Goal: Information Seeking & Learning: Compare options

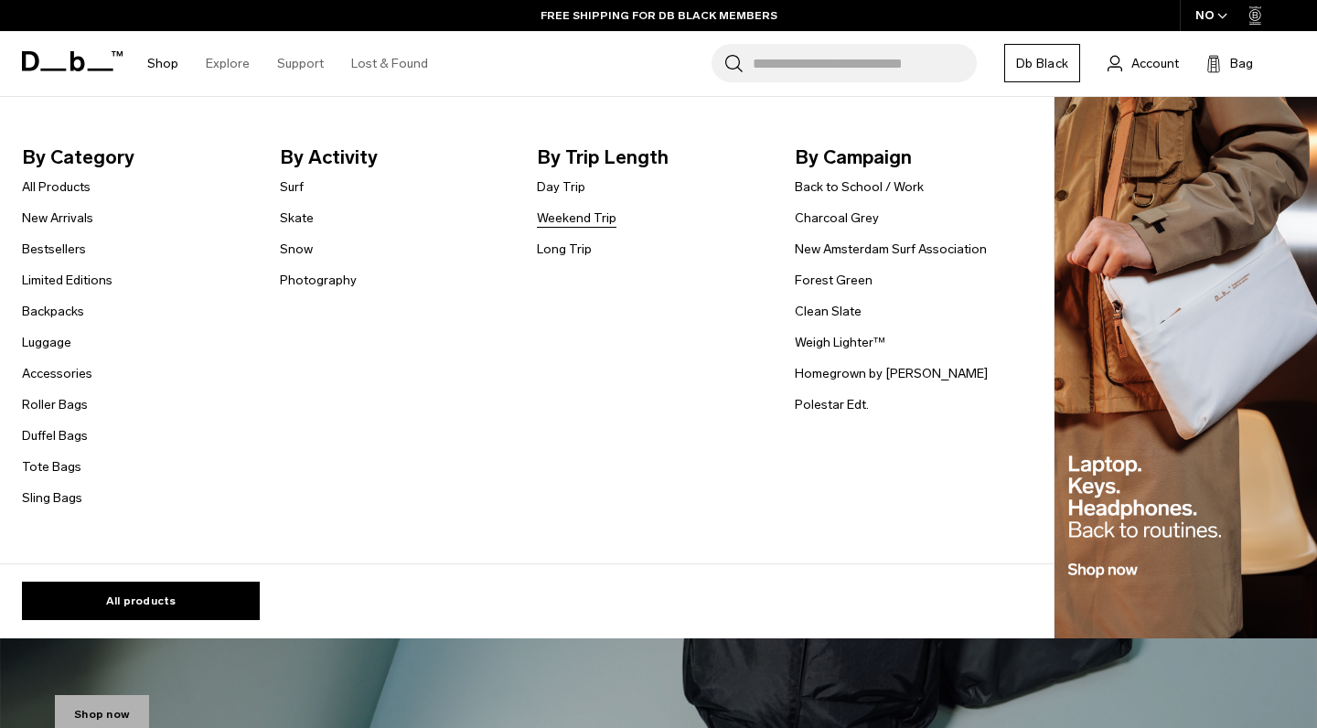
click at [583, 221] on link "Weekend Trip" at bounding box center [577, 217] width 80 height 19
click at [1200, 432] on img "Main Navigation" at bounding box center [1185, 368] width 262 height 542
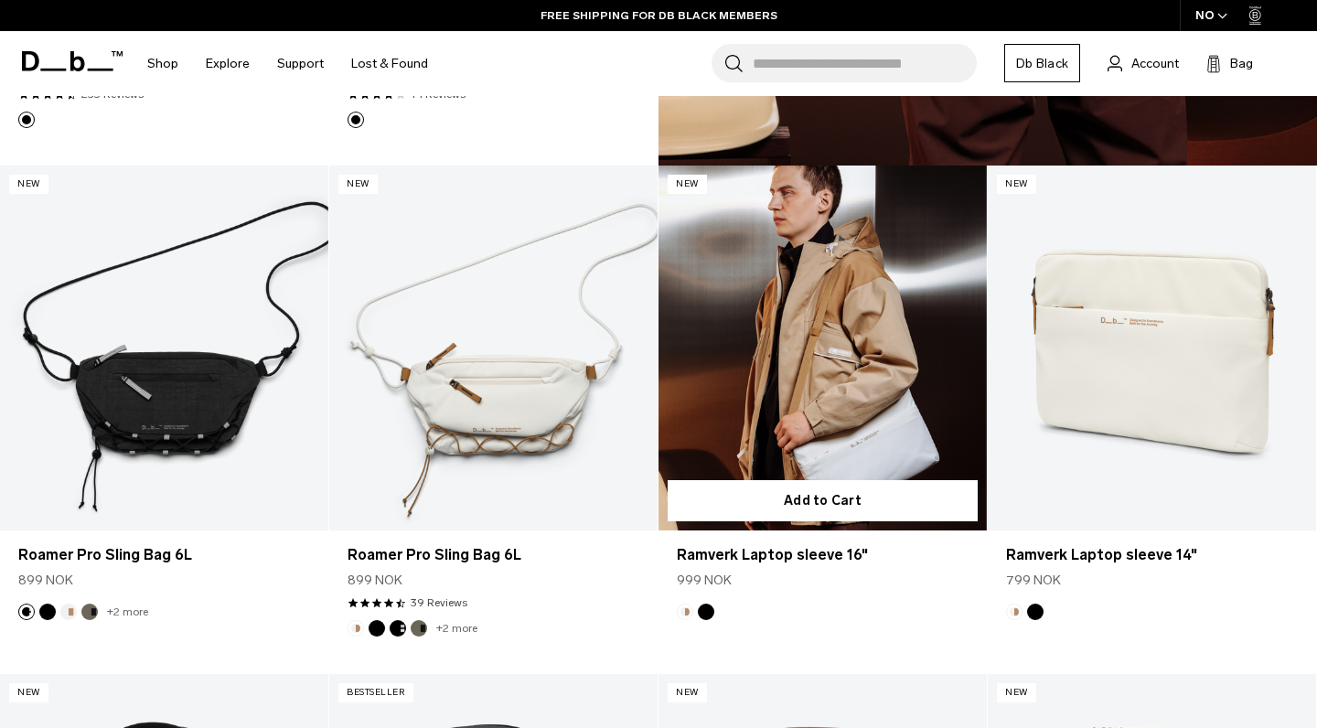
scroll to position [1799, 0]
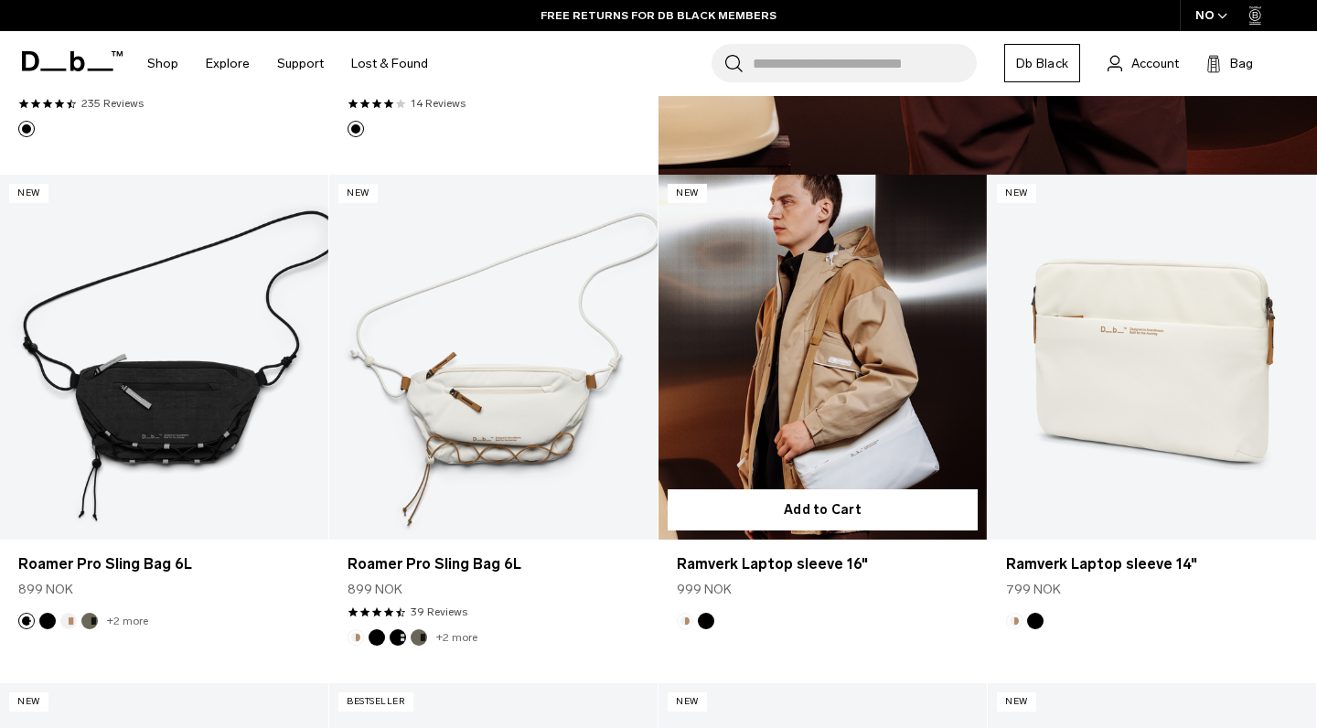
click at [819, 449] on link "Ramverk Laptop sleeve 16" at bounding box center [822, 357] width 328 height 365
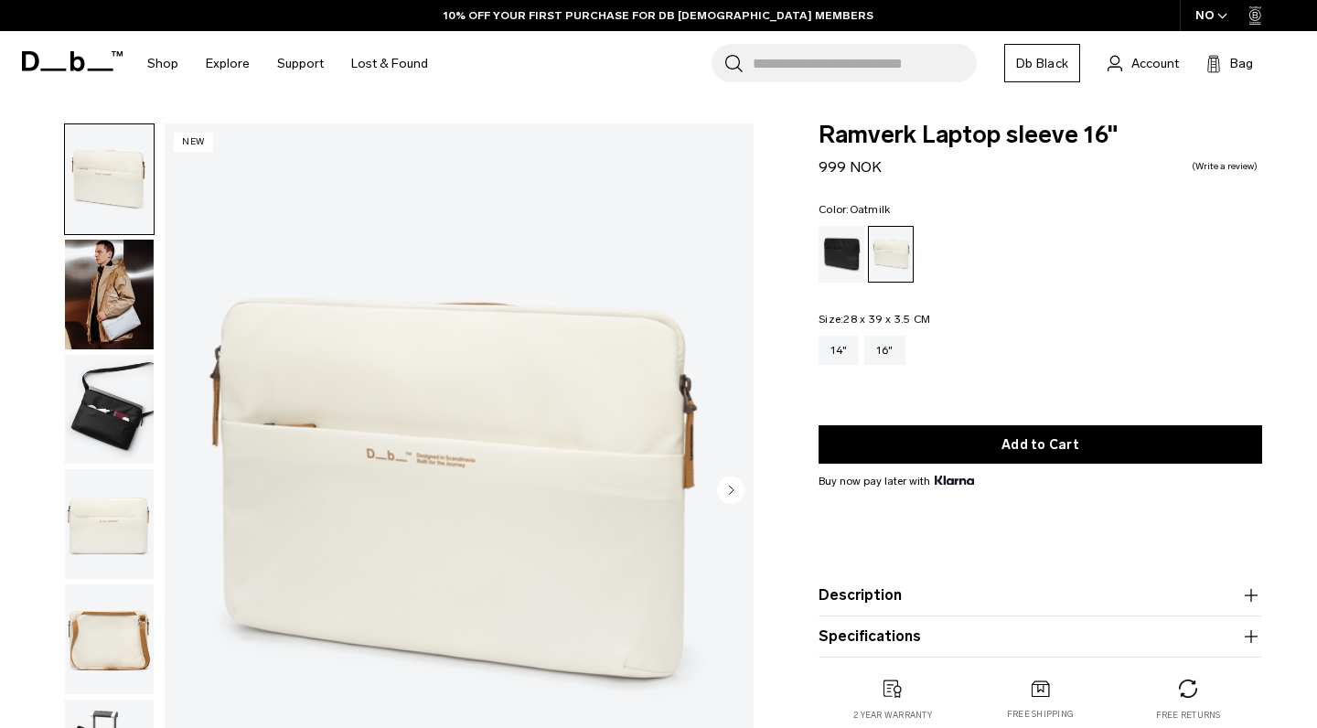
click at [730, 491] on icon "Next slide" at bounding box center [732, 489] width 5 height 8
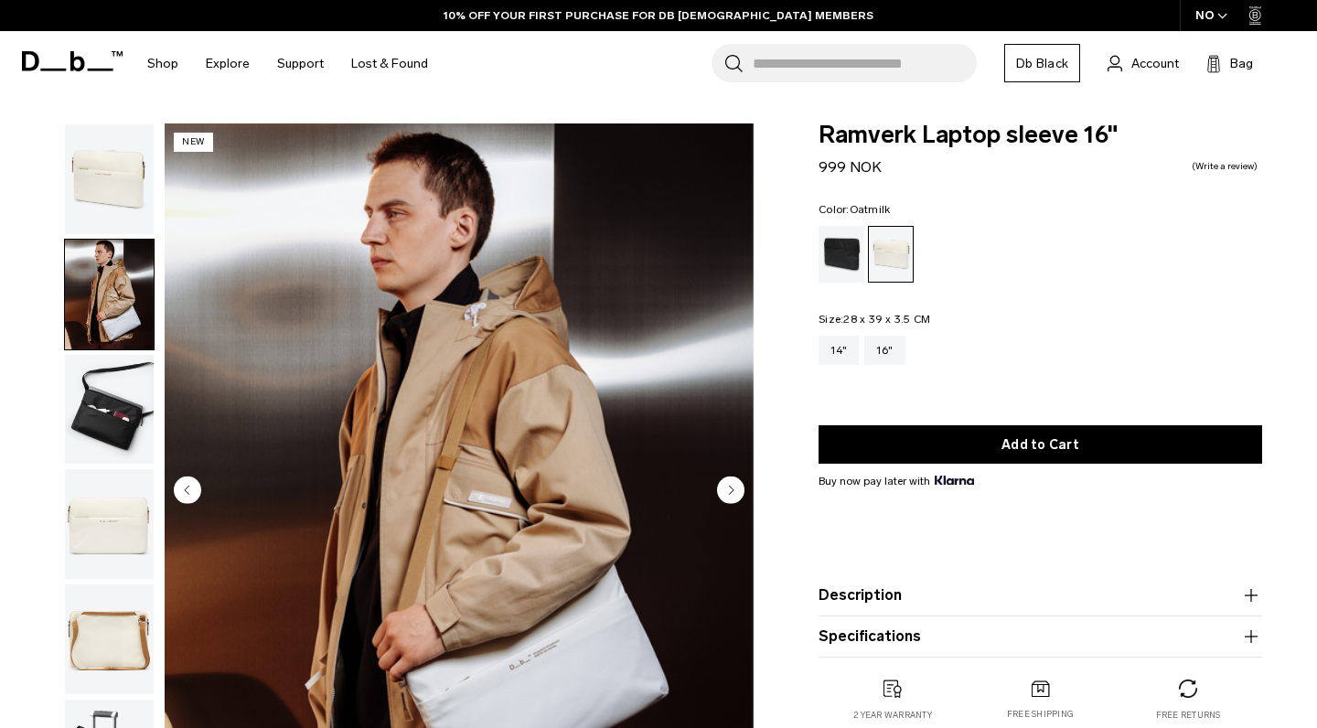
click at [730, 491] on icon "Next slide" at bounding box center [732, 489] width 5 height 8
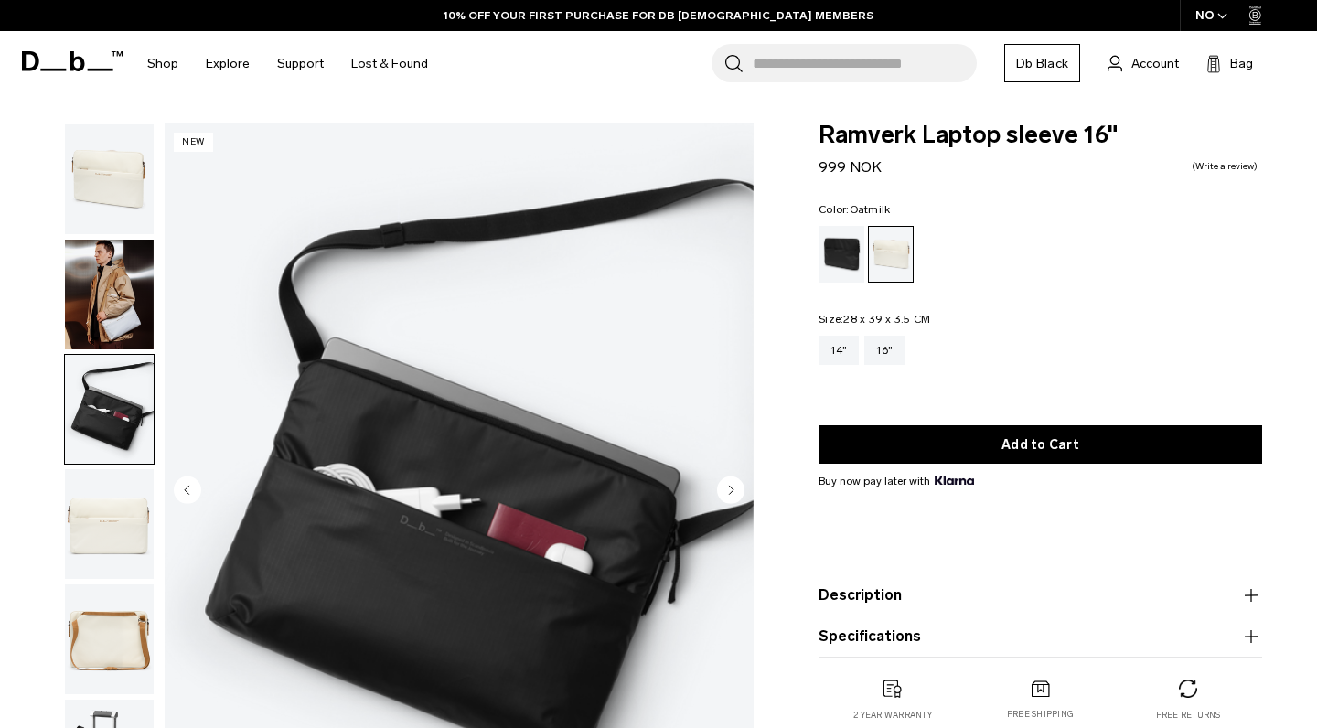
click at [730, 491] on icon "Next slide" at bounding box center [732, 489] width 5 height 8
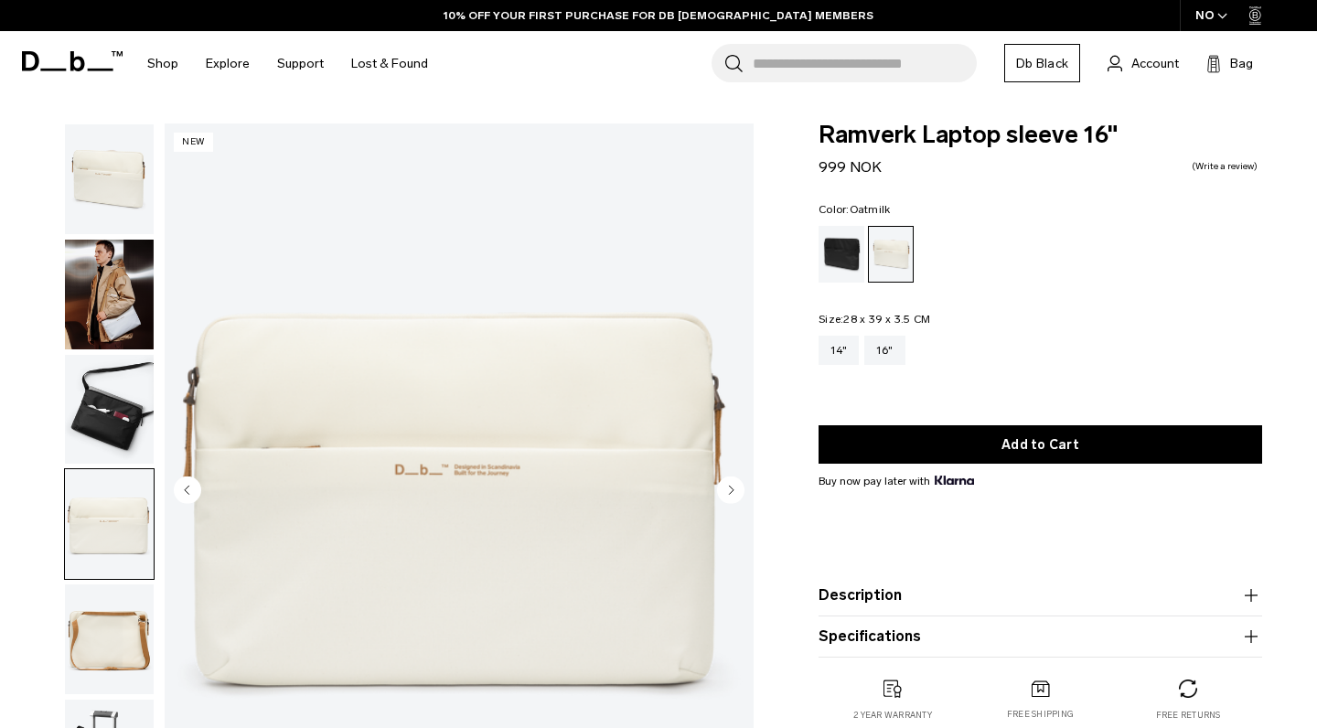
click at [730, 491] on icon "Next slide" at bounding box center [732, 489] width 5 height 8
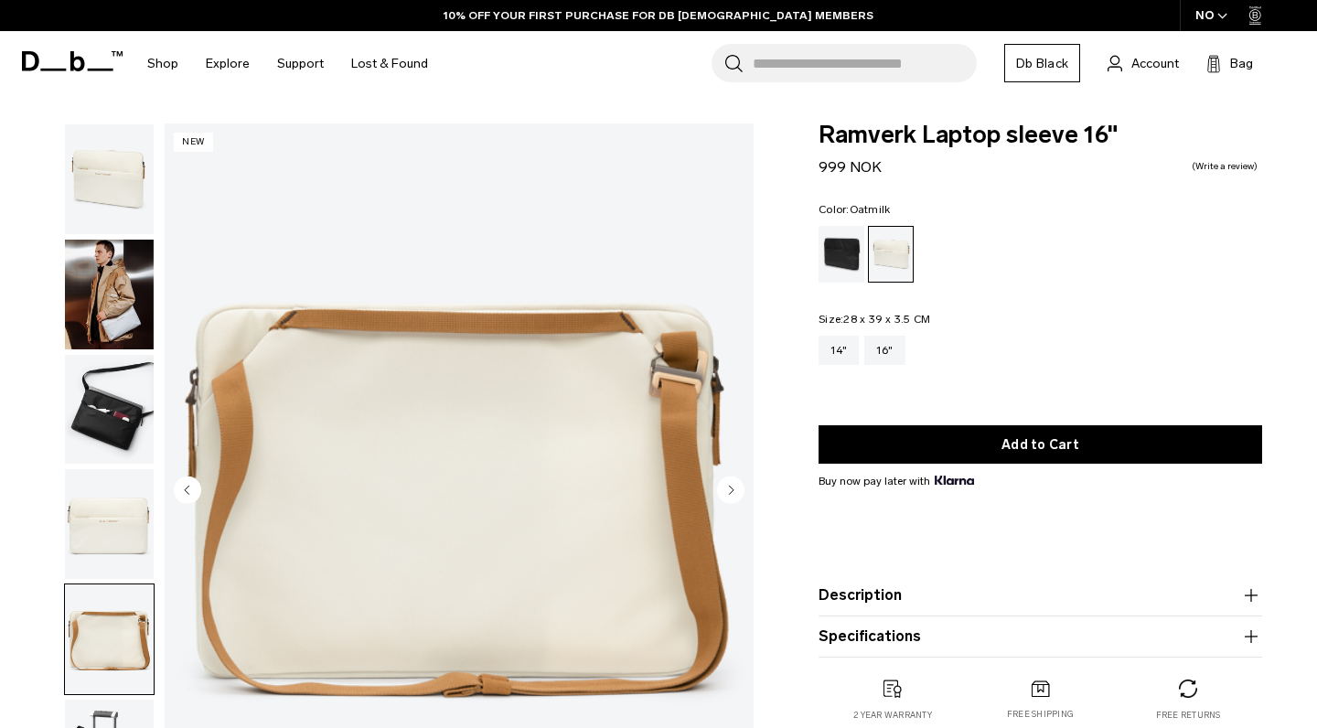
click at [730, 491] on icon "Next slide" at bounding box center [732, 489] width 5 height 8
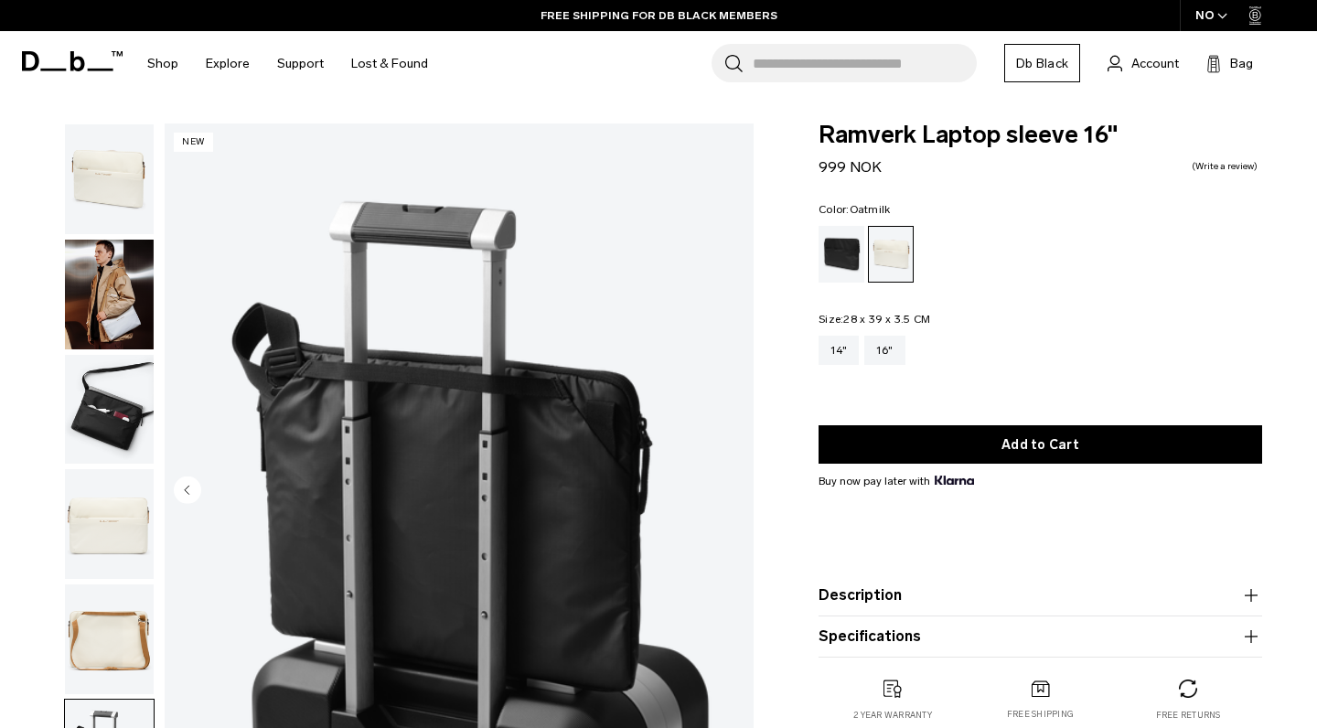
click at [120, 416] on img "button" at bounding box center [109, 410] width 89 height 110
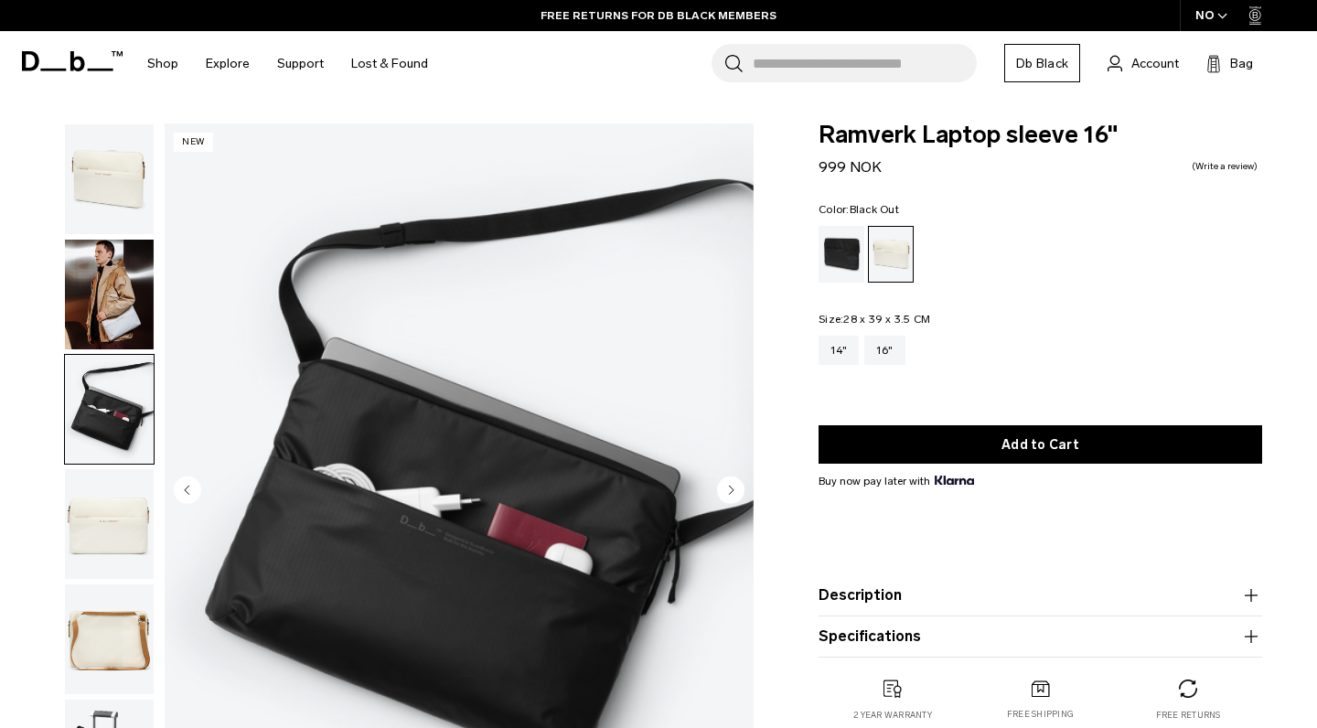
click at [844, 279] on div "Black Out" at bounding box center [841, 254] width 47 height 57
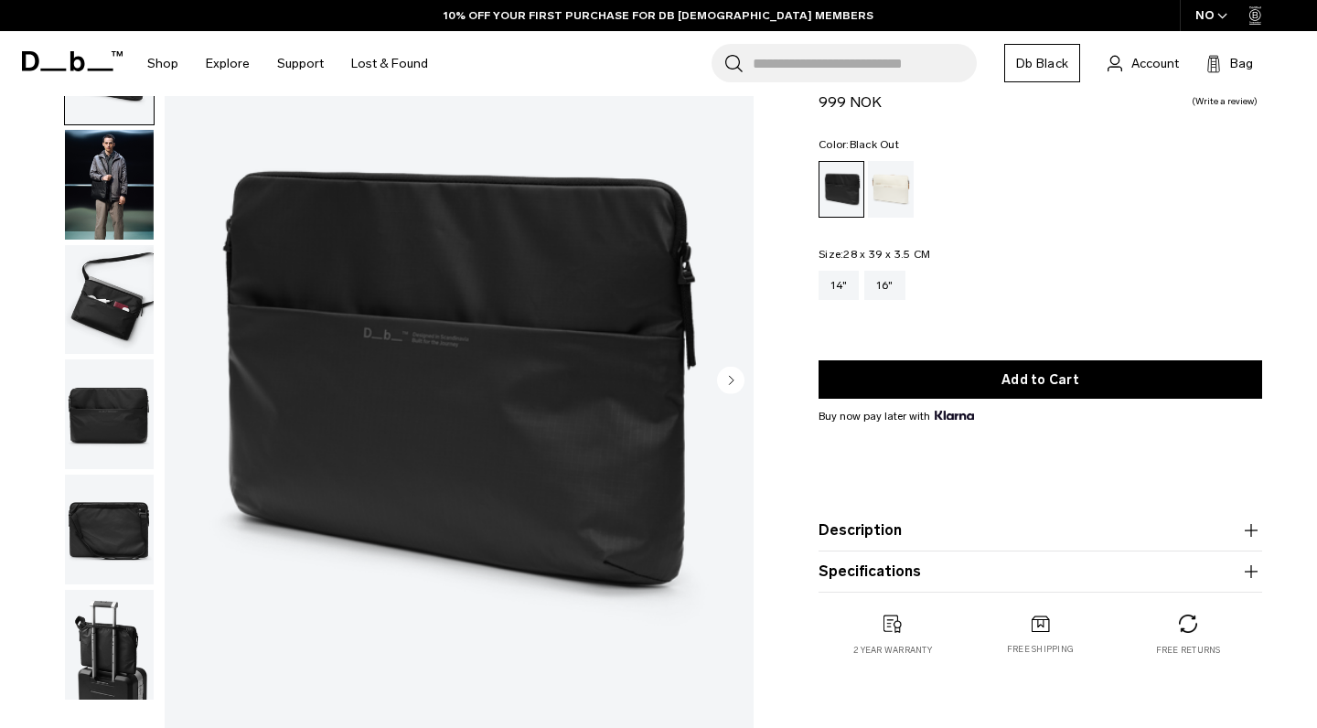
click at [737, 394] on button "Next slide" at bounding box center [730, 381] width 27 height 31
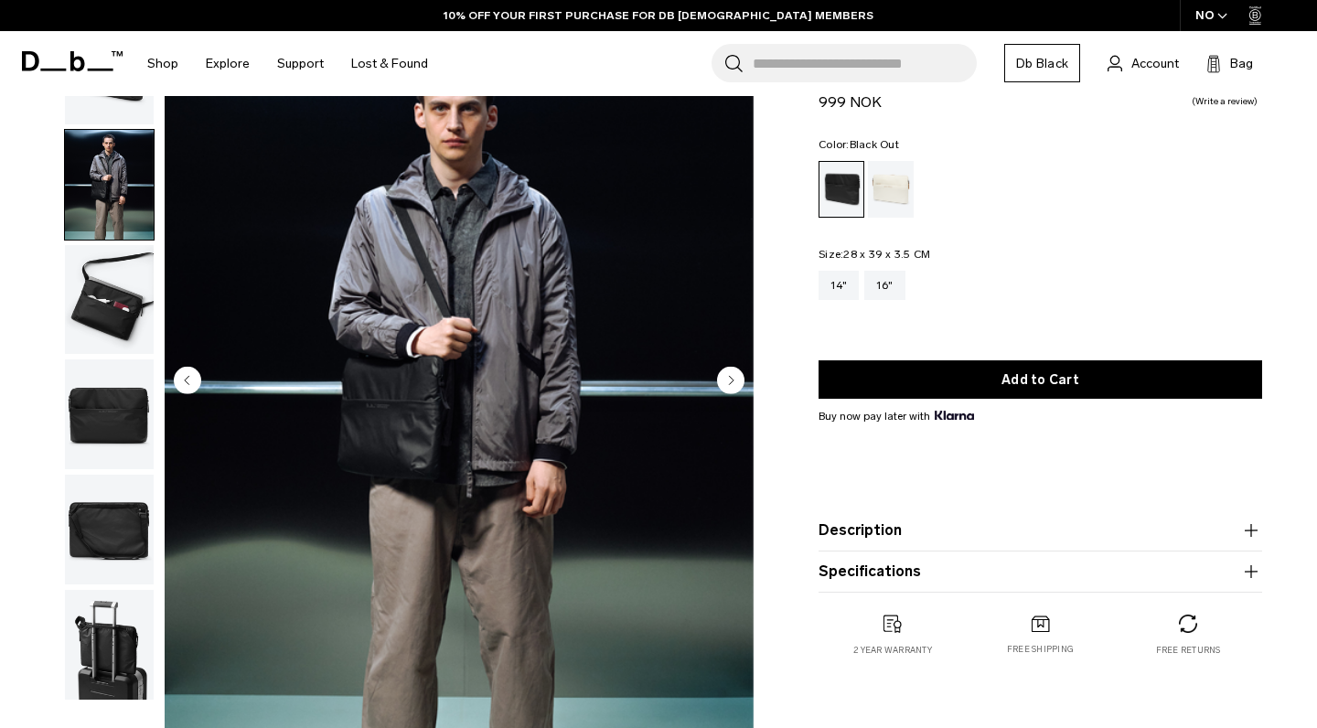
click at [736, 390] on circle "Next slide" at bounding box center [730, 379] width 27 height 27
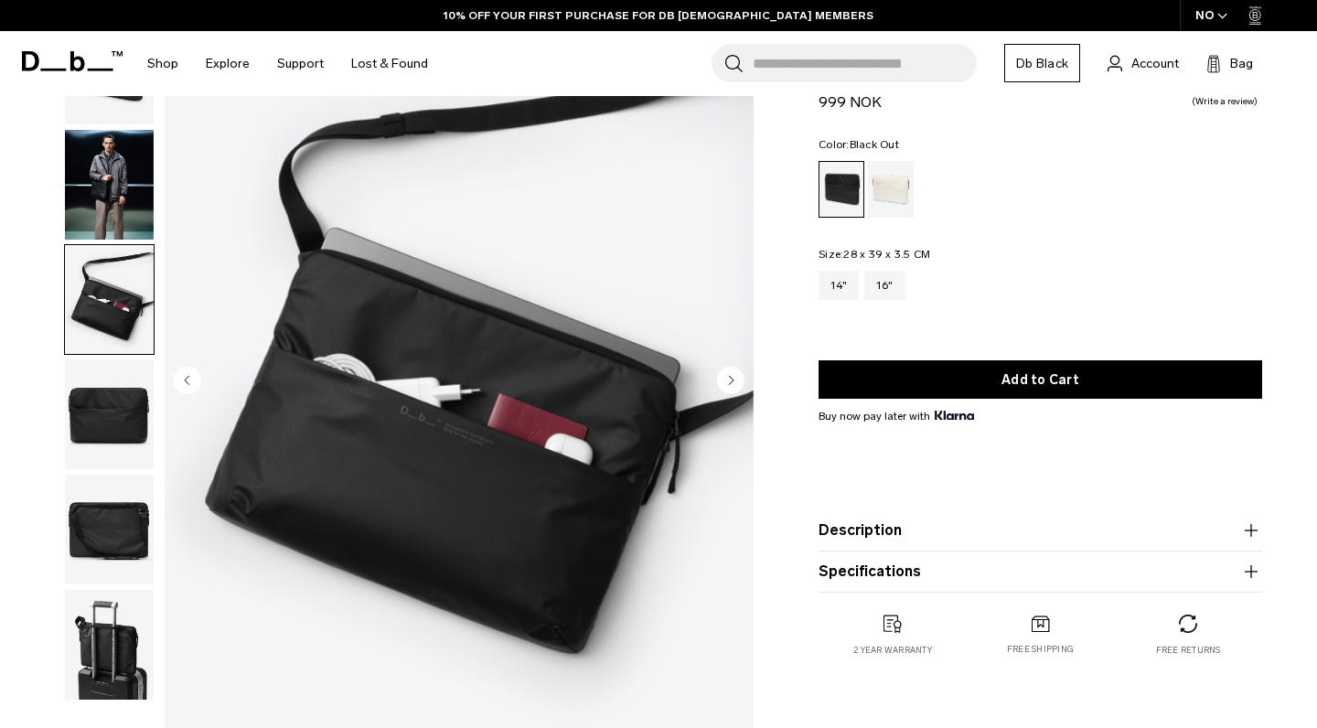
click at [734, 389] on circle "Next slide" at bounding box center [730, 379] width 27 height 27
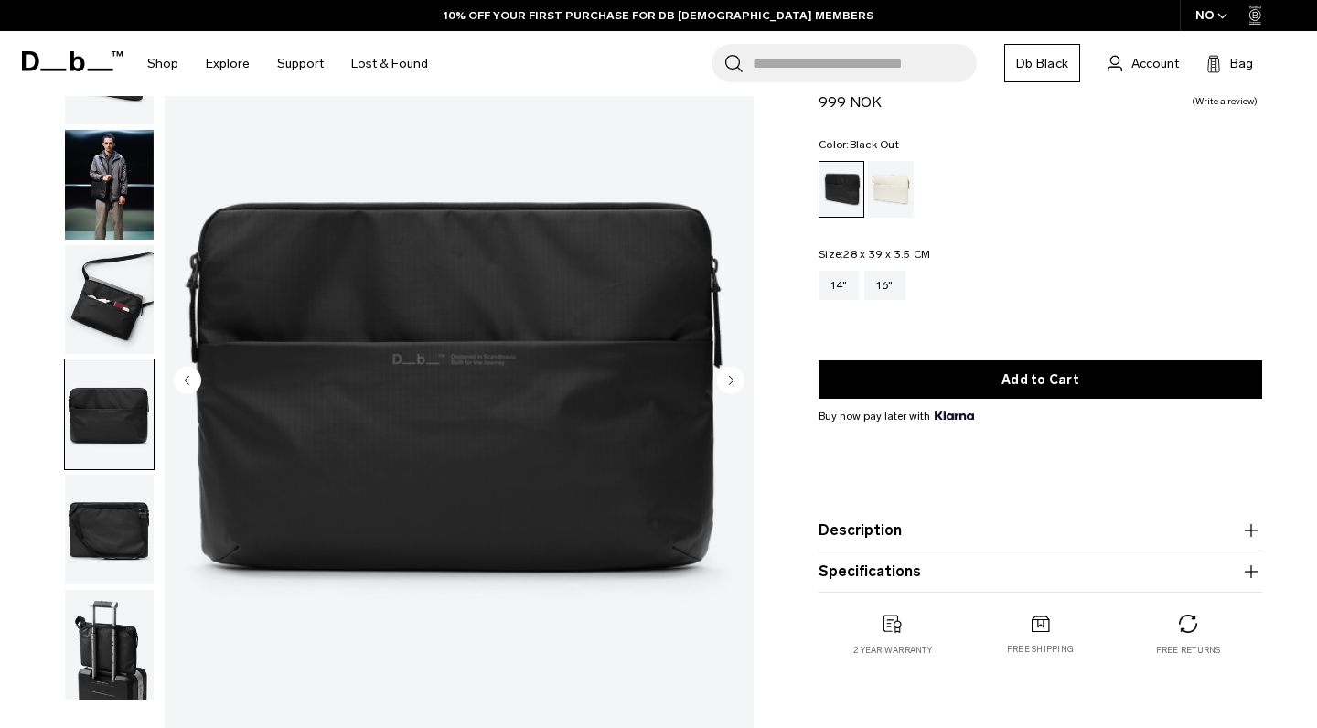
click at [202, 374] on img "4 / 6" at bounding box center [459, 381] width 589 height 735
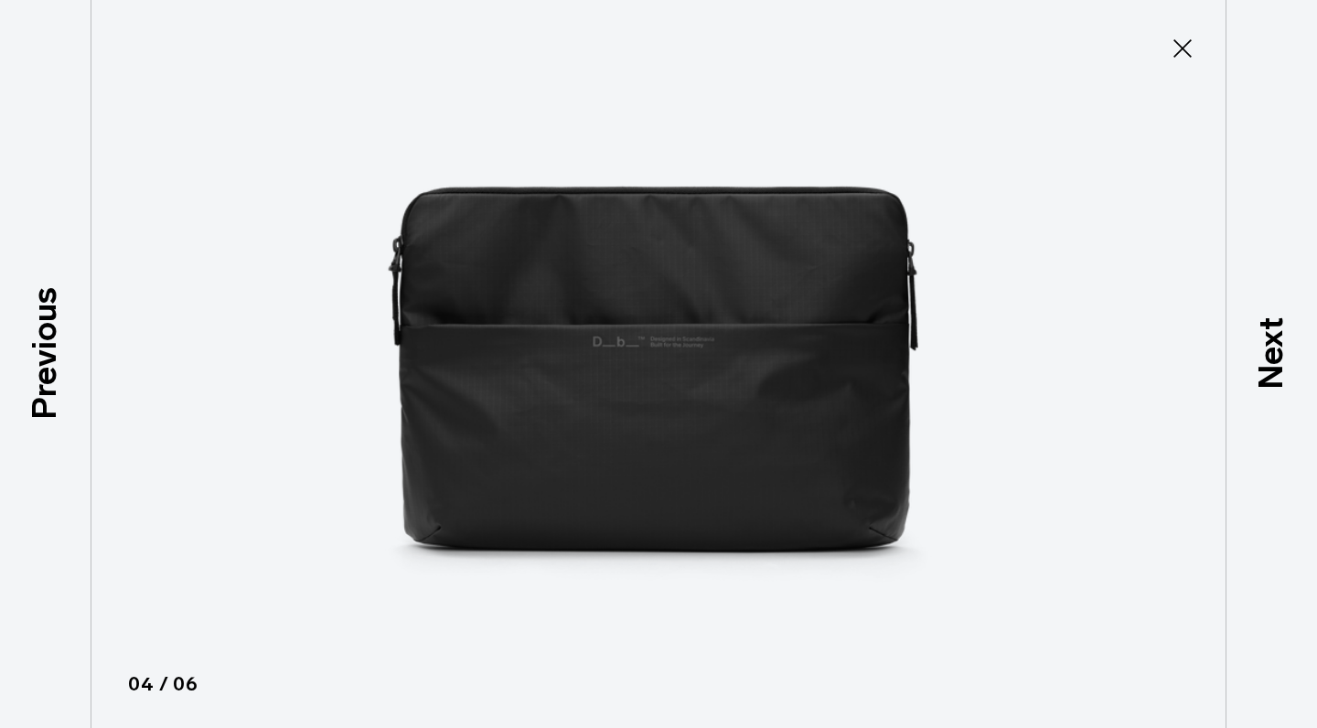
type button "Close"
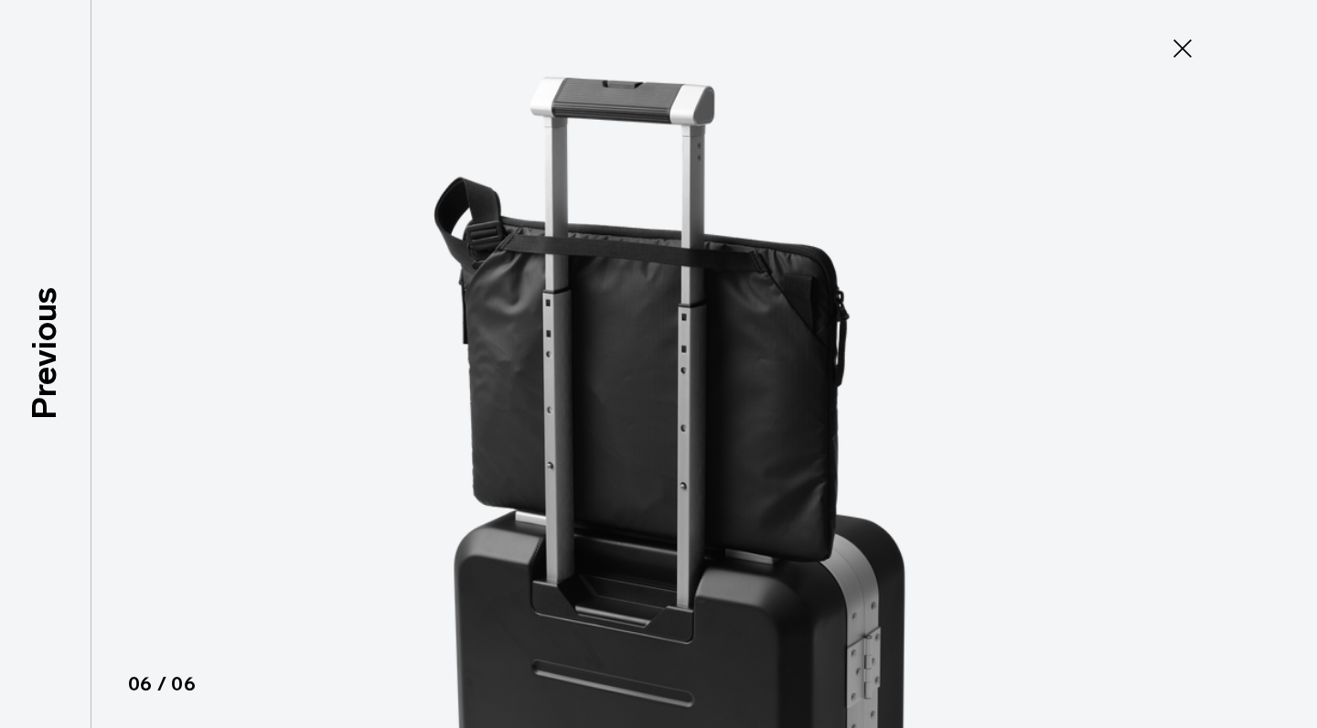
click at [1170, 36] on icon at bounding box center [1182, 48] width 29 height 29
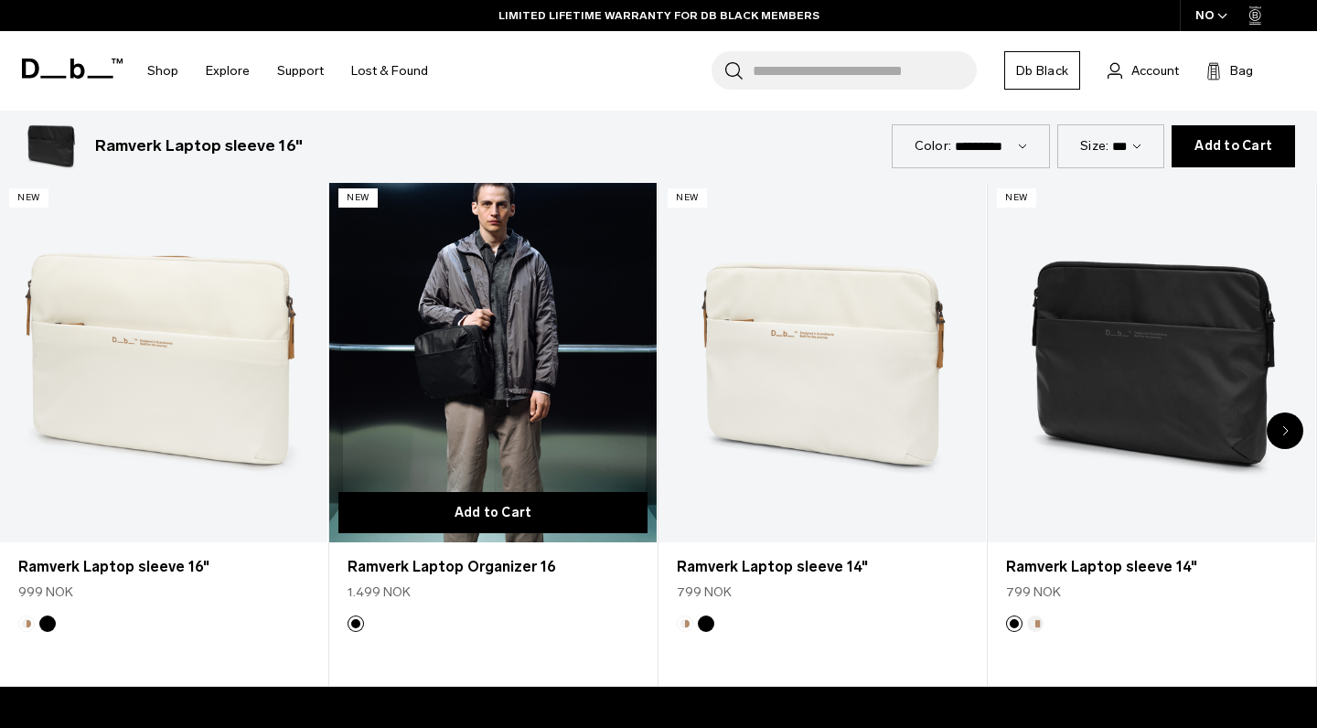
scroll to position [816, 0]
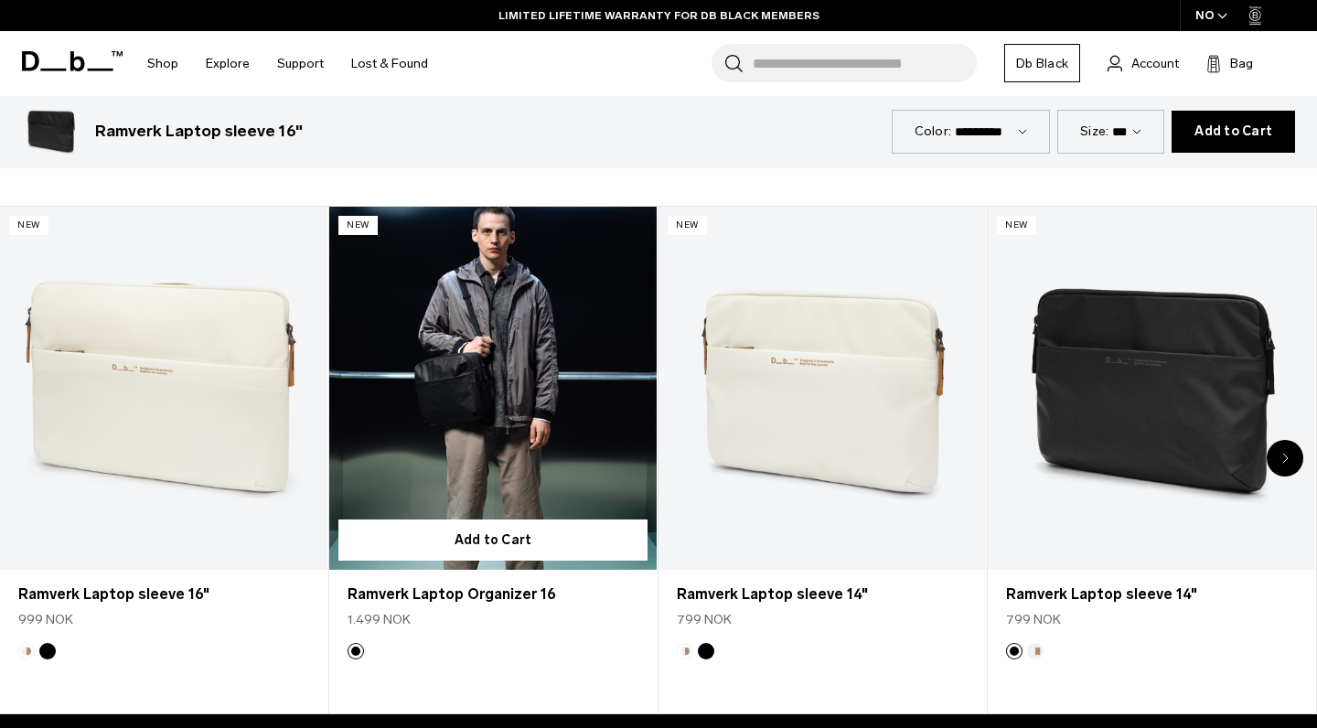
click at [503, 392] on link "Ramverk Laptop Organizer 16" at bounding box center [492, 389] width 327 height 364
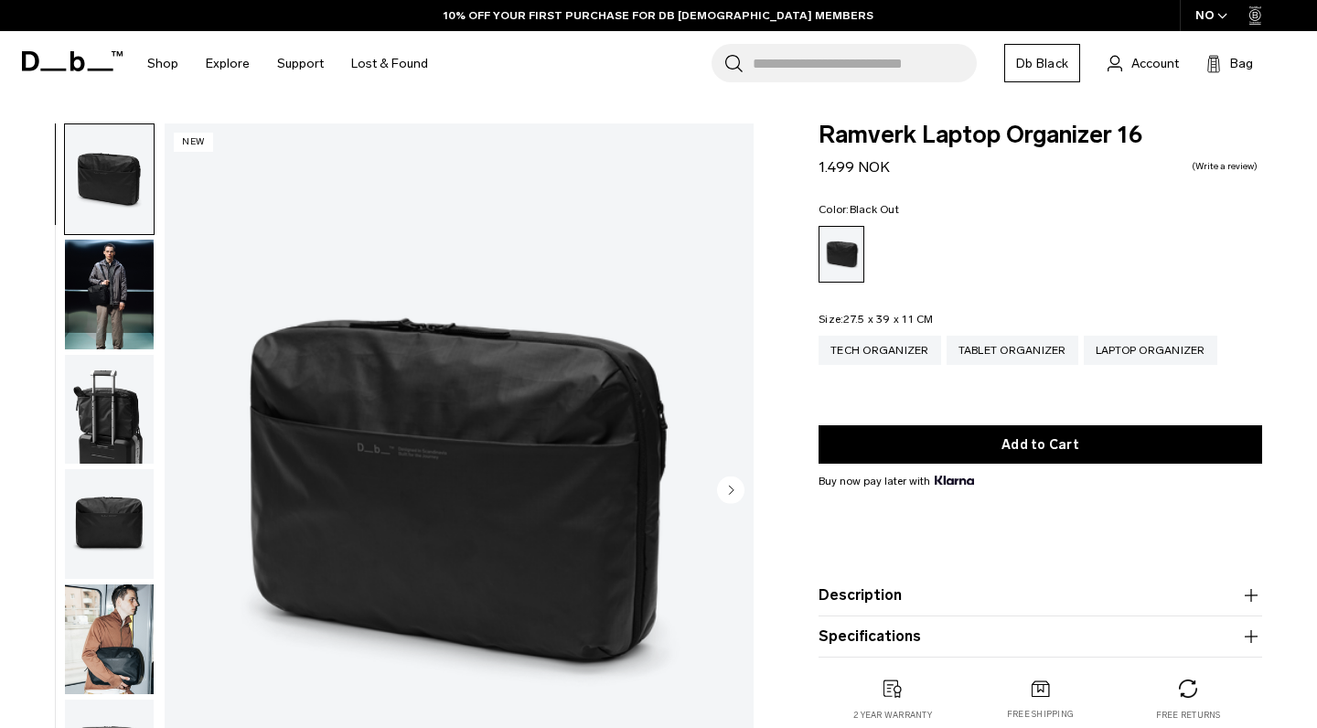
click at [736, 485] on circle "Next slide" at bounding box center [730, 488] width 27 height 27
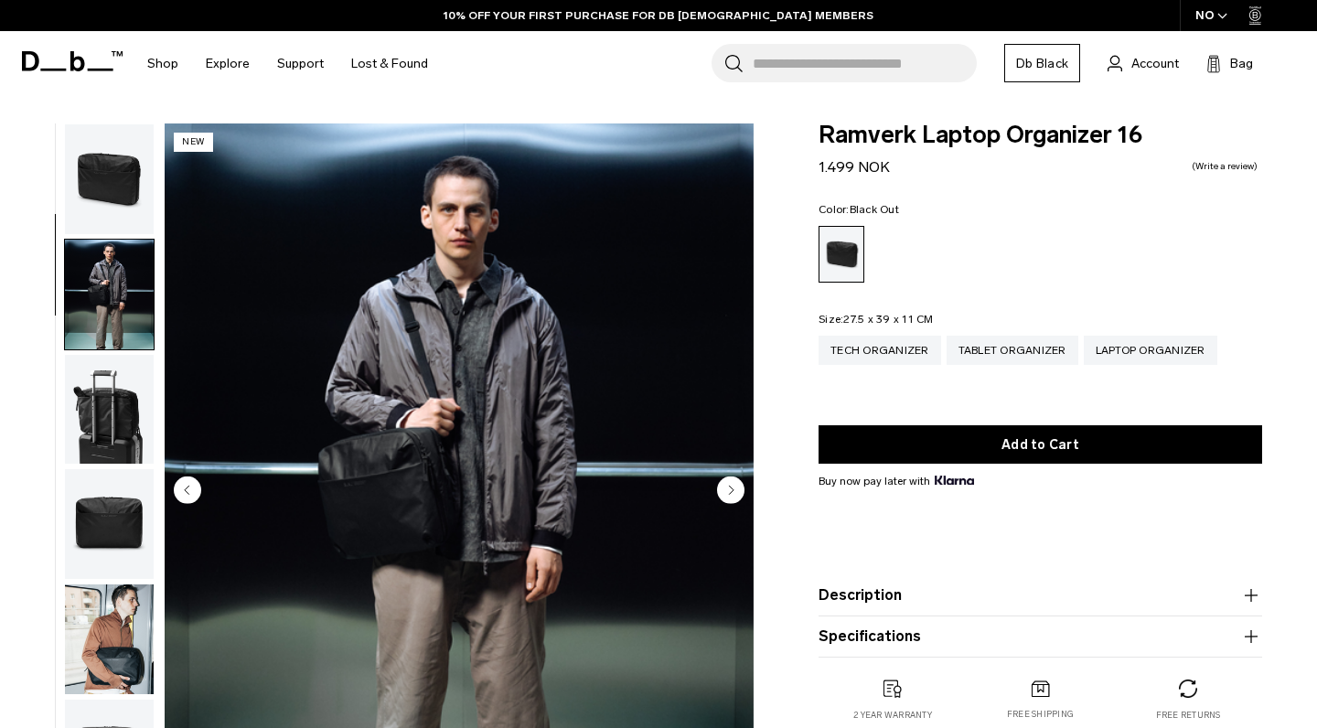
scroll to position [116, 0]
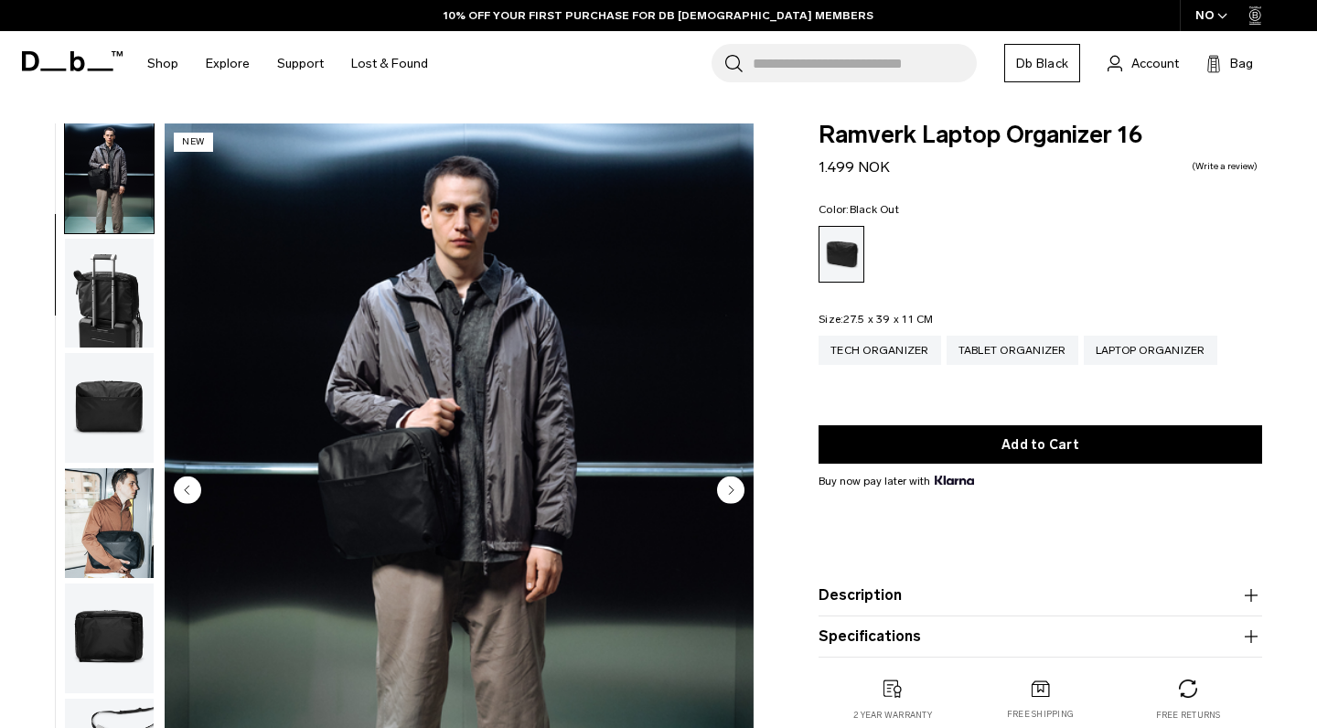
click at [736, 485] on circle "Next slide" at bounding box center [730, 488] width 27 height 27
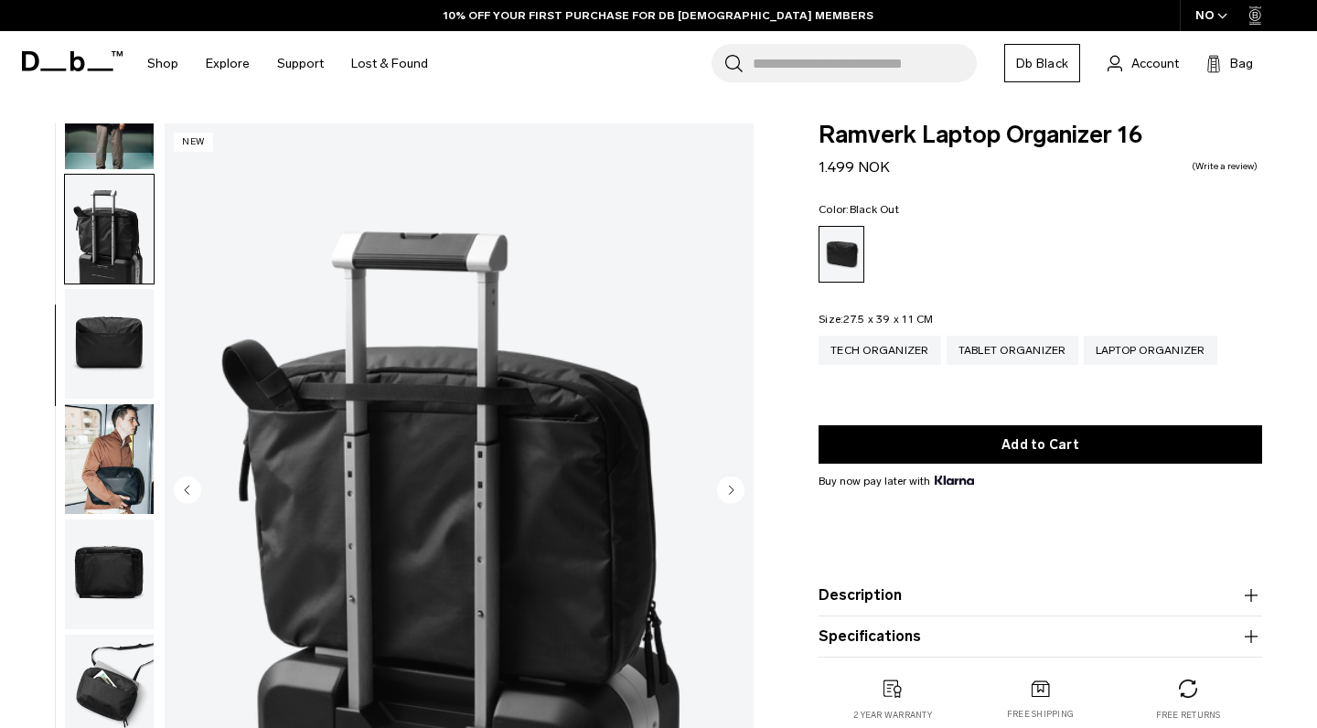
click at [736, 485] on circle "Next slide" at bounding box center [730, 488] width 27 height 27
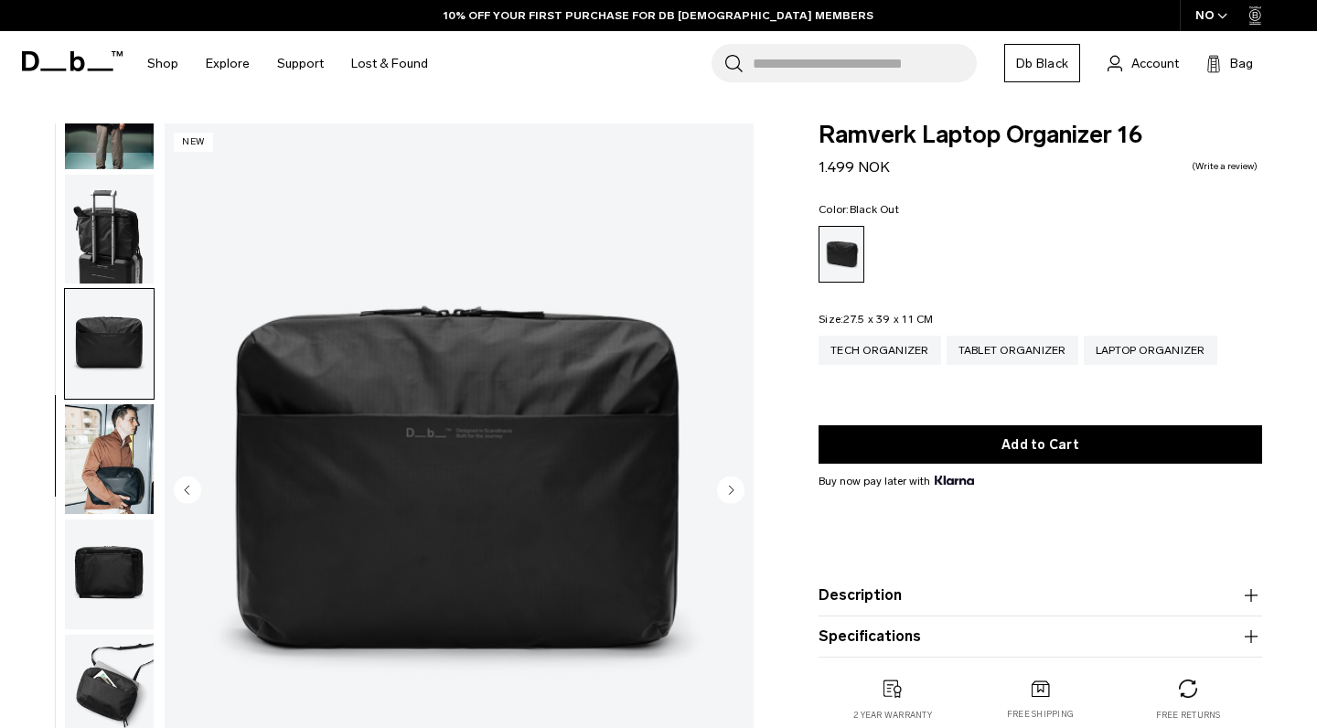
click at [736, 485] on circle "Next slide" at bounding box center [730, 488] width 27 height 27
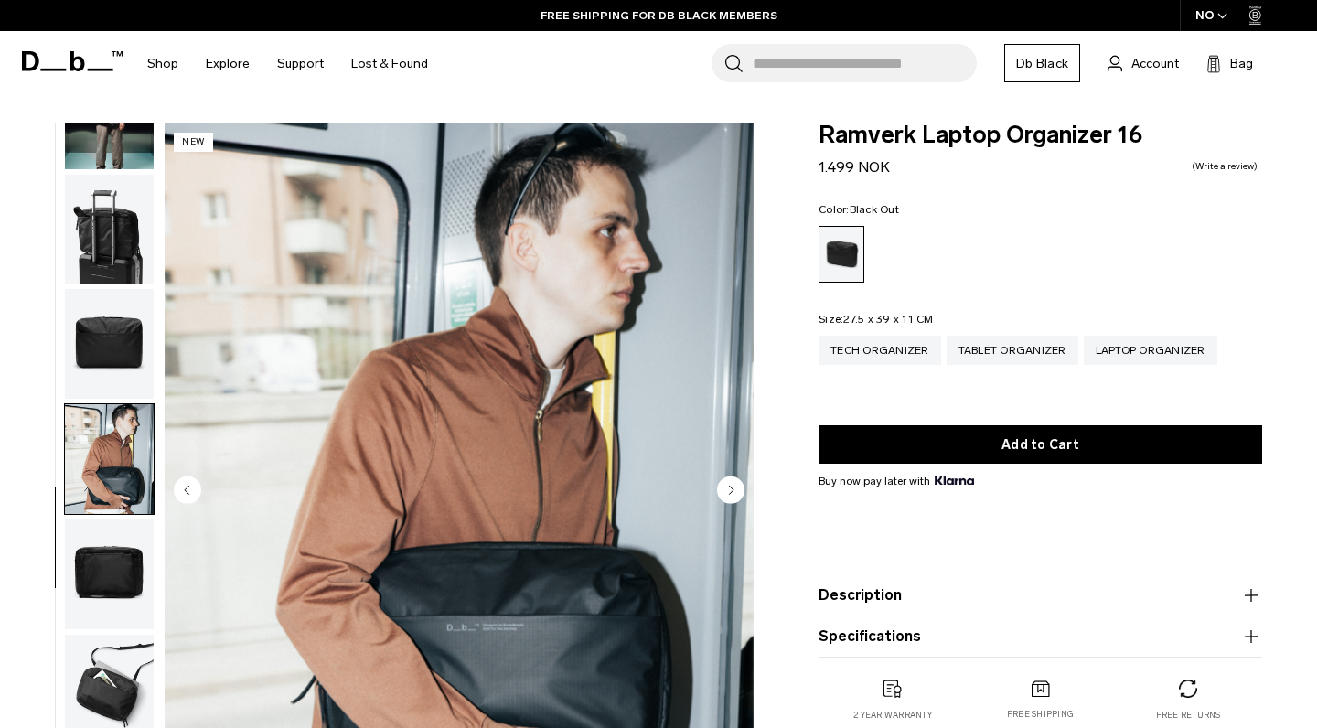
scroll to position [142, 0]
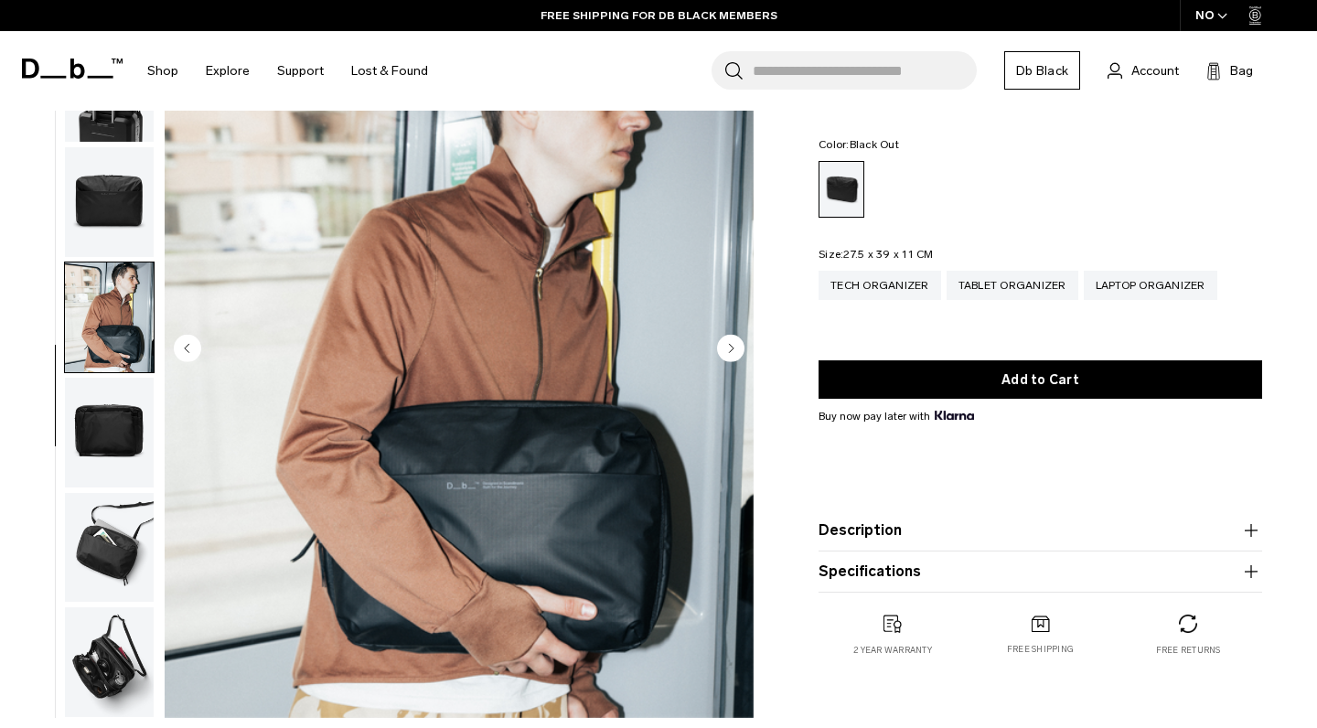
click at [726, 347] on circle "Next slide" at bounding box center [730, 347] width 27 height 27
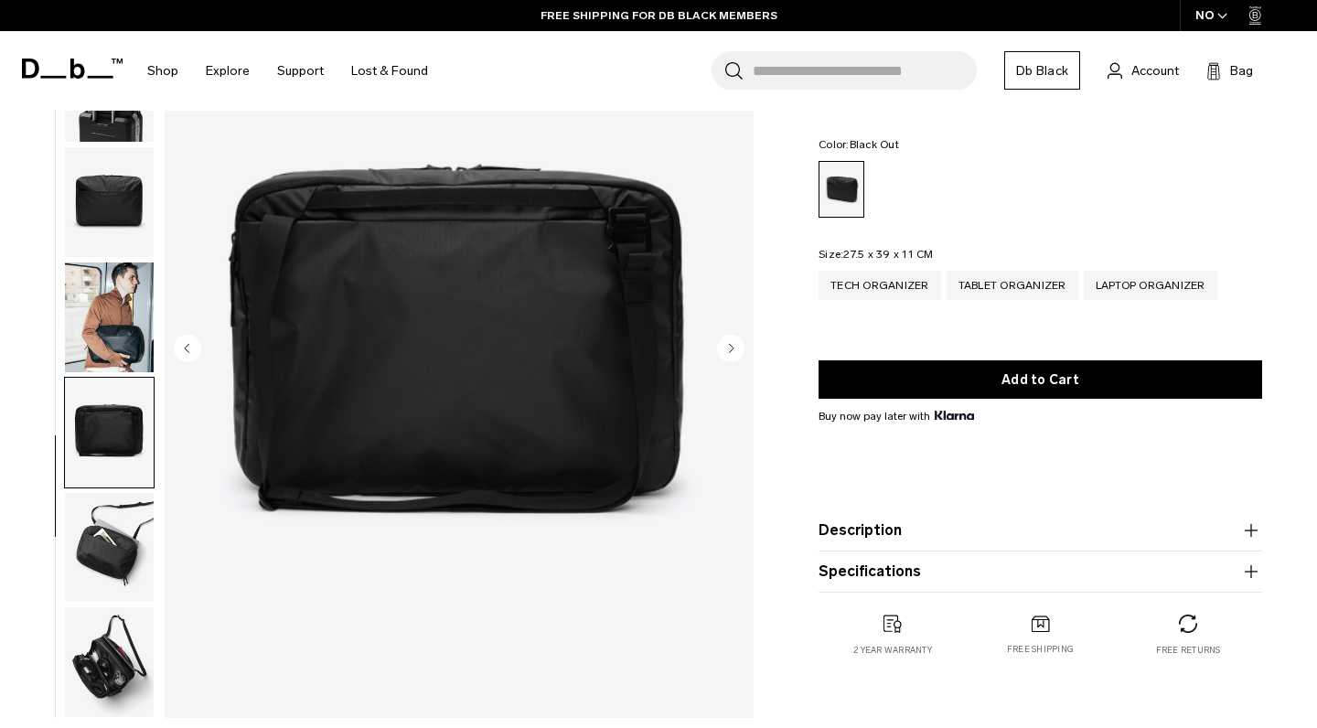
click at [728, 348] on circle "Next slide" at bounding box center [730, 347] width 27 height 27
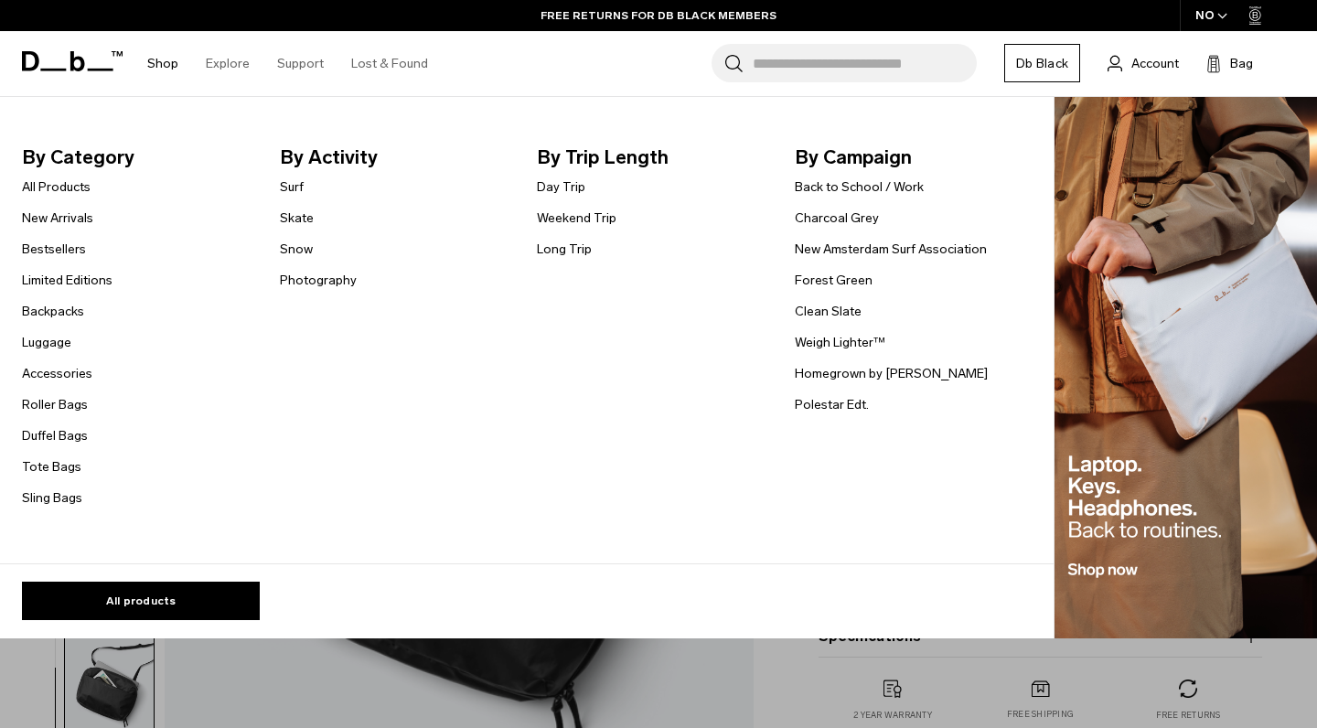
scroll to position [0, 0]
click at [53, 310] on link "Backpacks" at bounding box center [53, 311] width 62 height 19
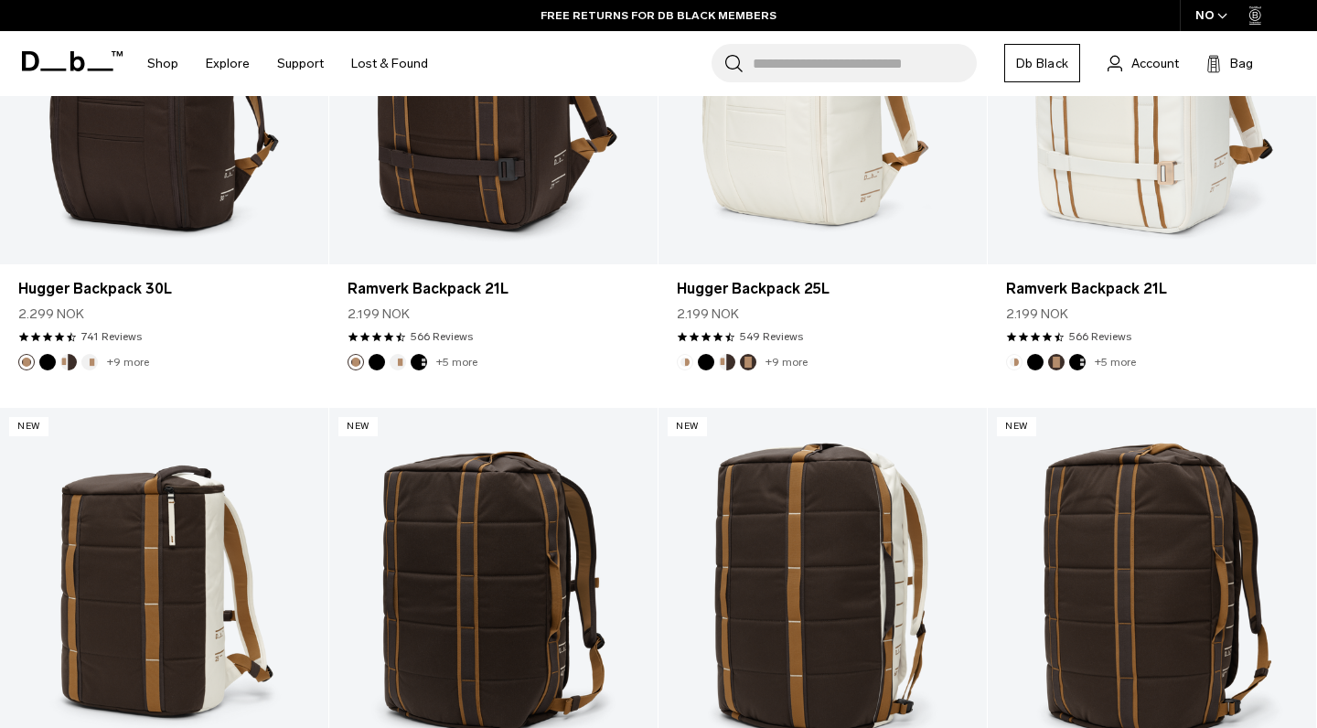
scroll to position [1062, 0]
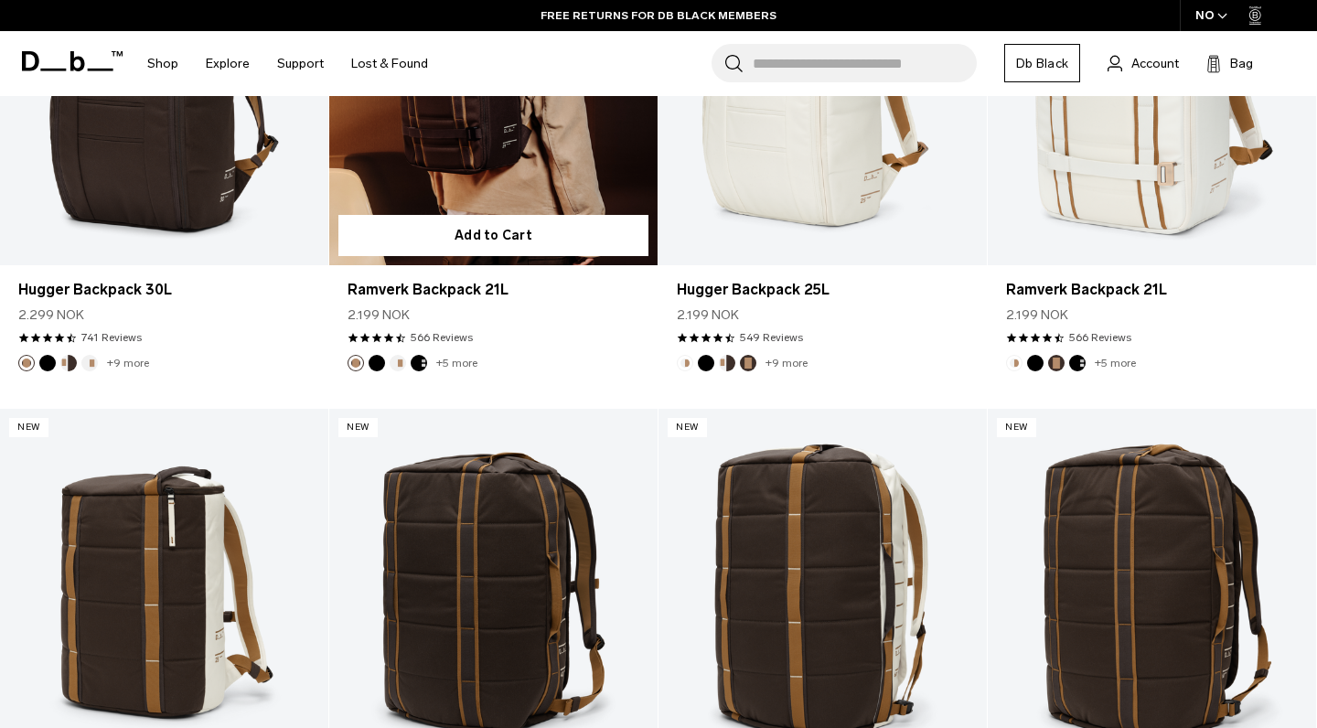
click at [470, 176] on link "Ramverk Backpack 21L" at bounding box center [493, 82] width 328 height 365
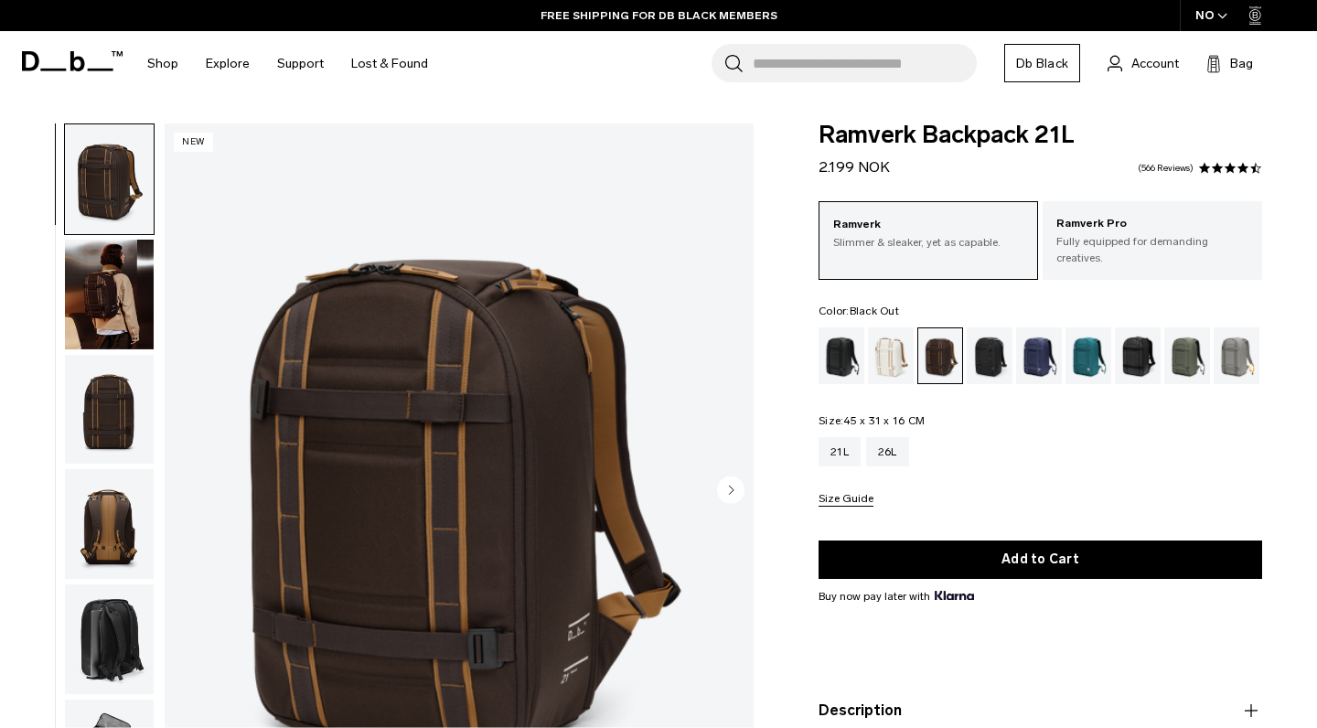
click at [845, 363] on div "Black Out" at bounding box center [841, 355] width 47 height 57
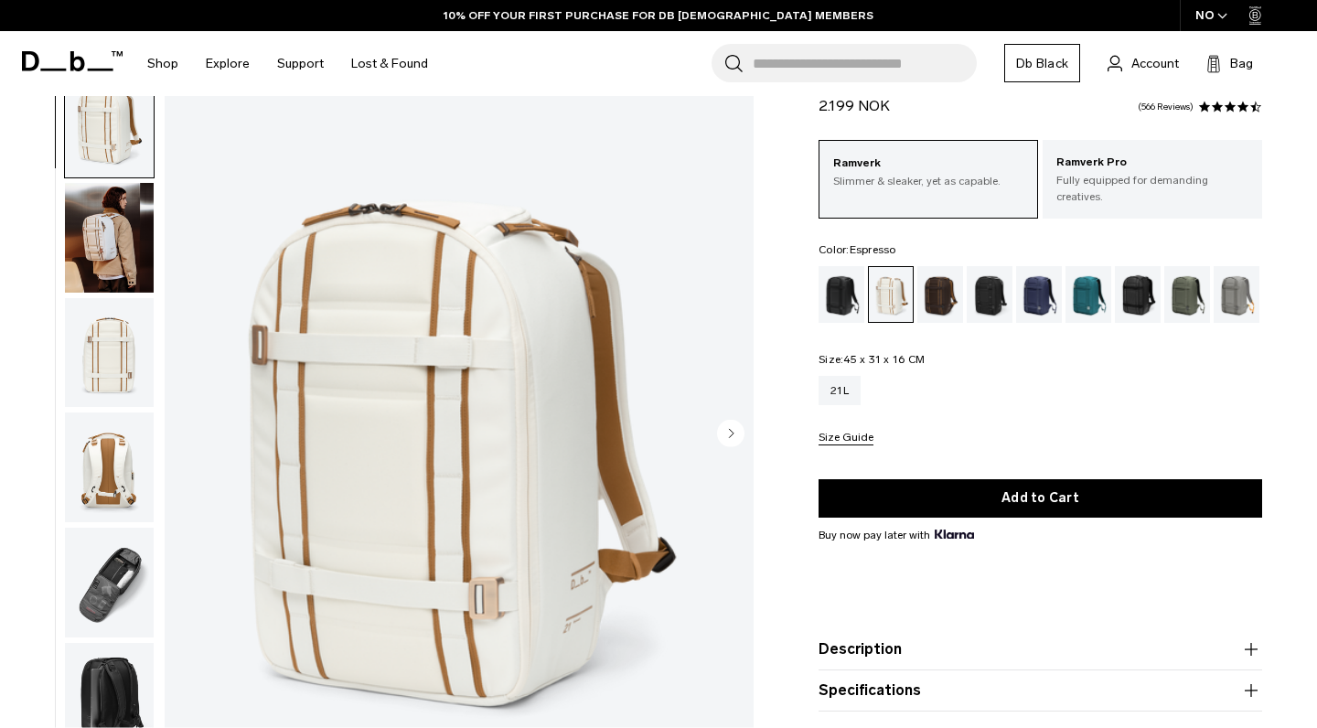
scroll to position [61, 0]
click at [944, 284] on div "Espresso" at bounding box center [940, 294] width 47 height 57
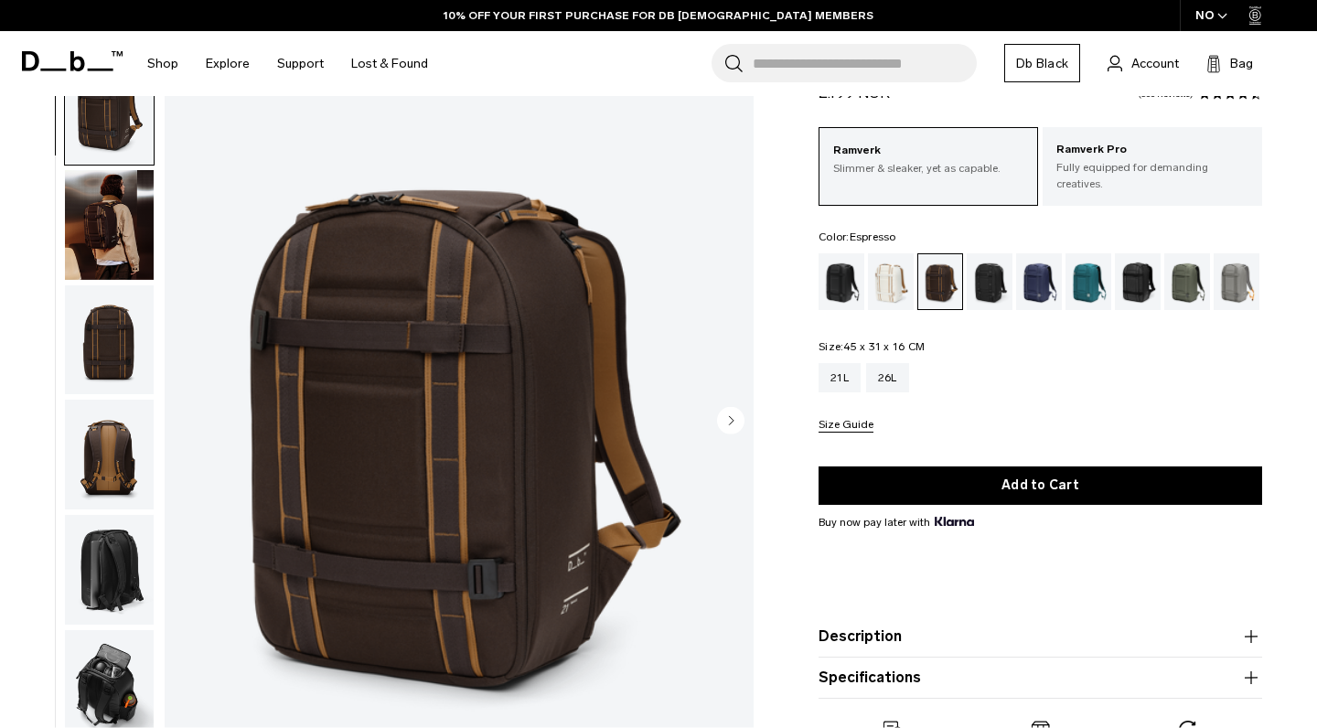
scroll to position [87, 0]
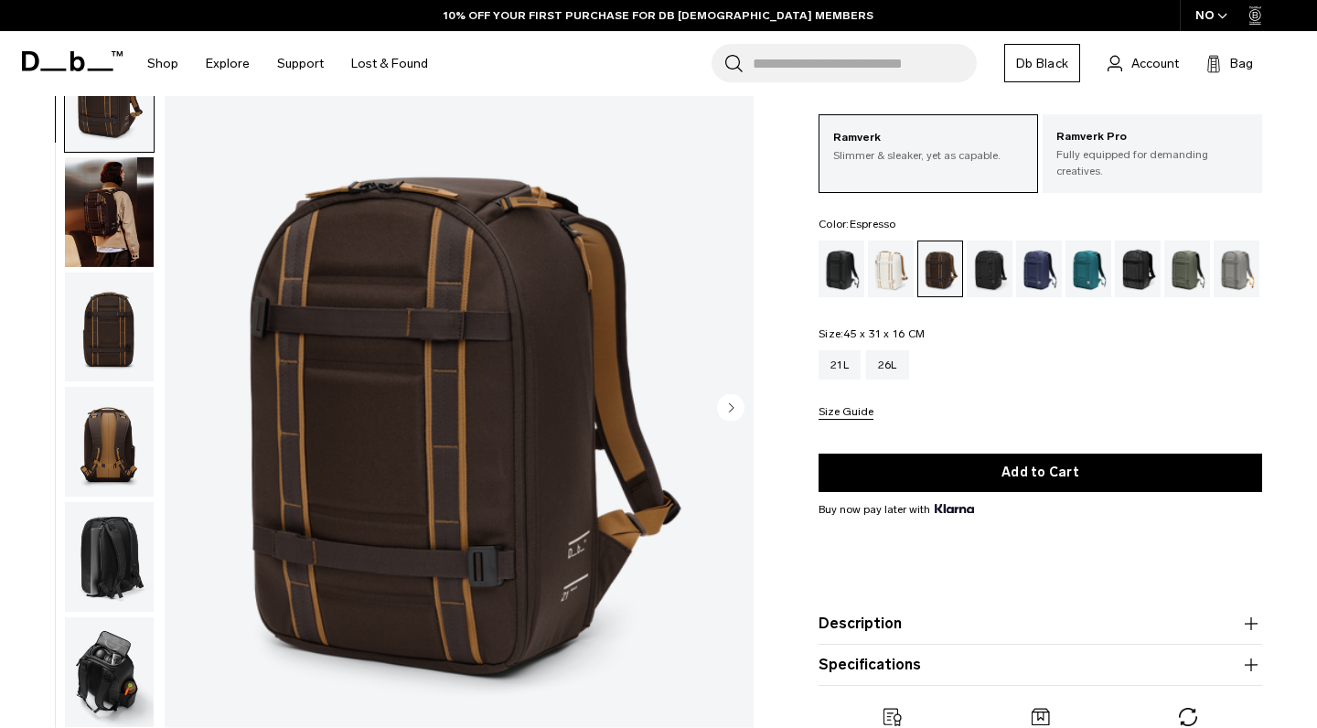
click at [735, 416] on icon "Next slide" at bounding box center [730, 406] width 27 height 27
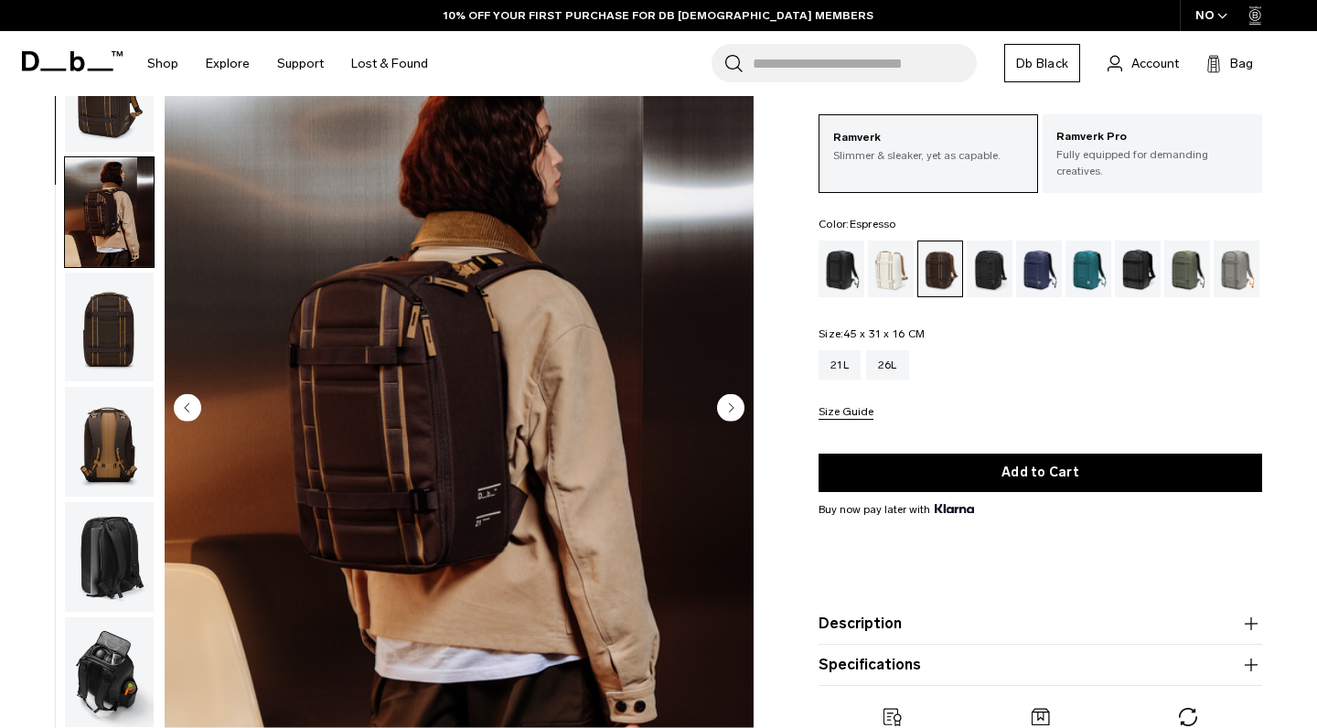
scroll to position [116, 0]
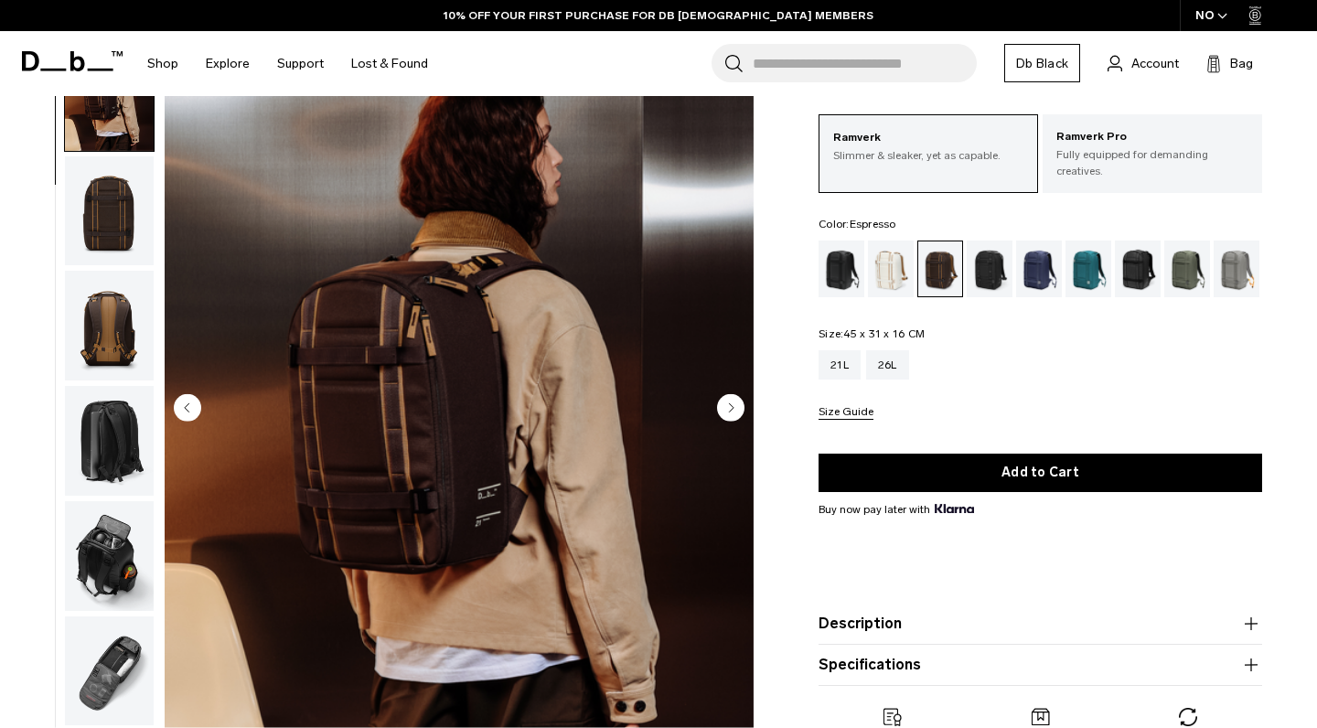
click at [733, 416] on circle "Next slide" at bounding box center [730, 406] width 27 height 27
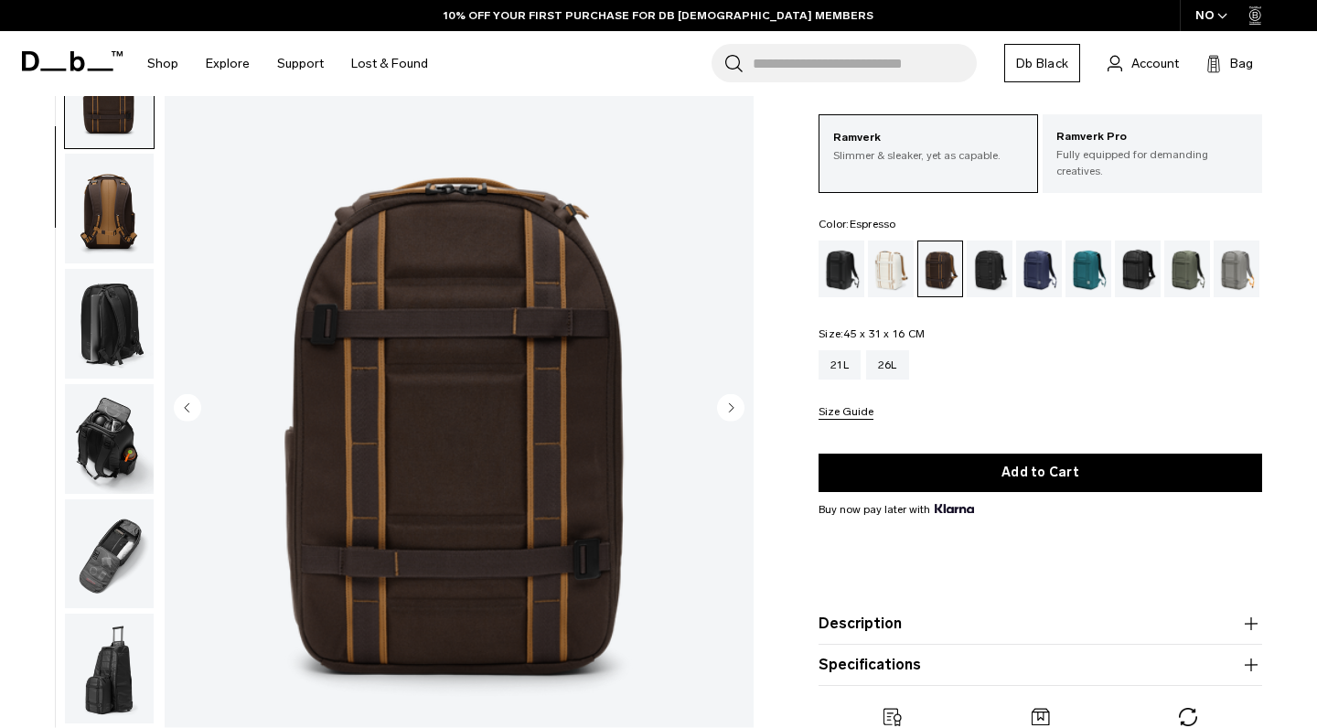
click at [729, 411] on circle "Next slide" at bounding box center [730, 406] width 27 height 27
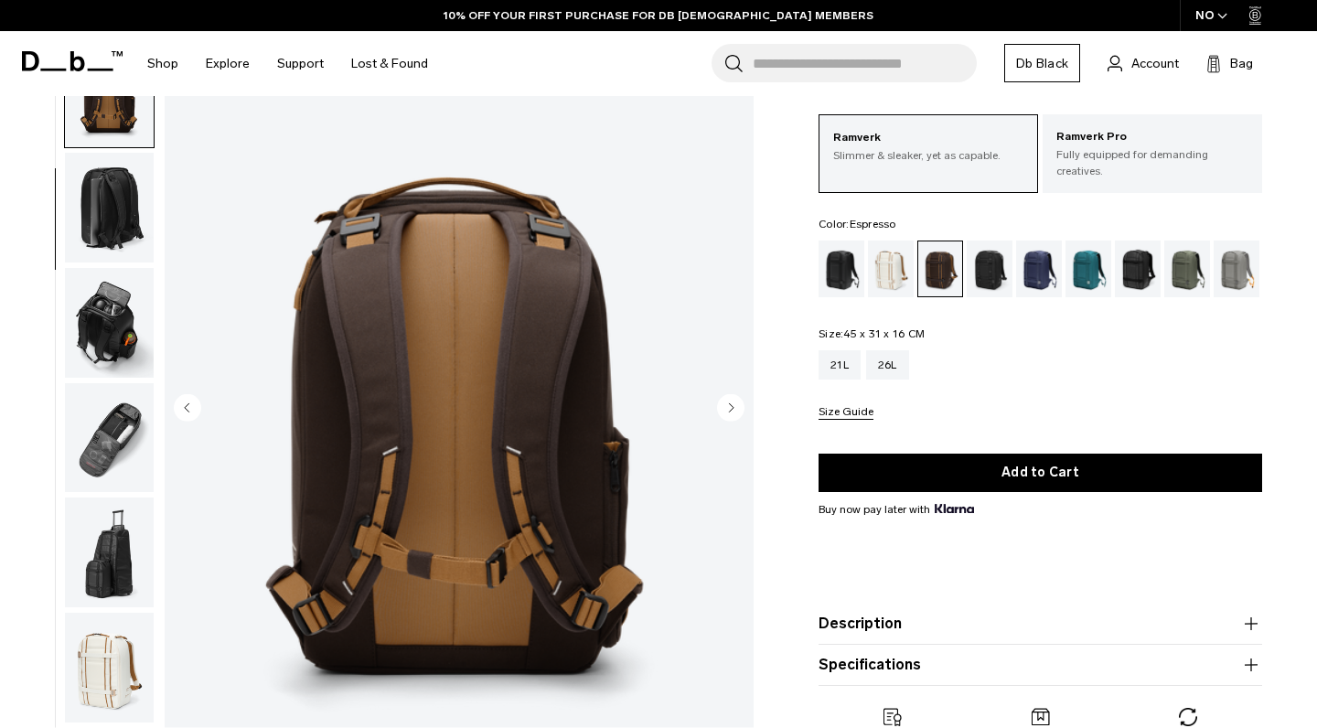
click at [729, 411] on circle "Next slide" at bounding box center [730, 406] width 27 height 27
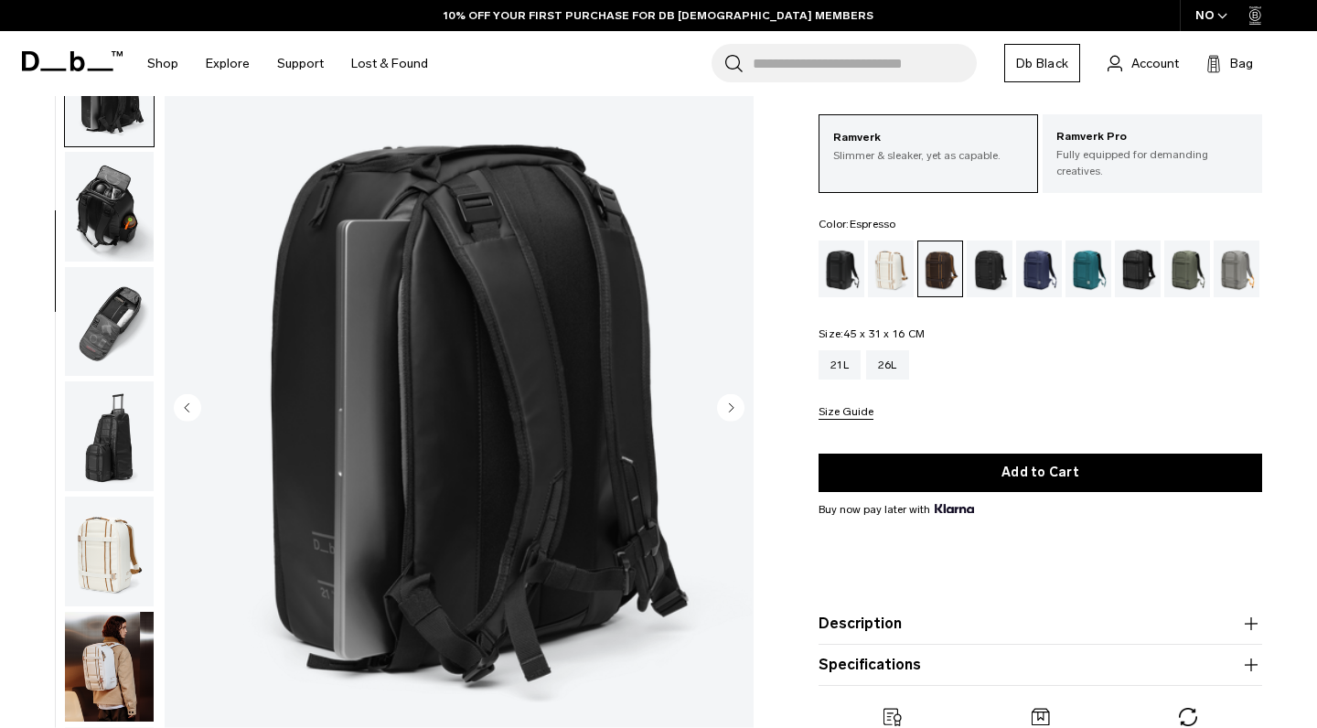
click at [729, 411] on circle "Next slide" at bounding box center [730, 406] width 27 height 27
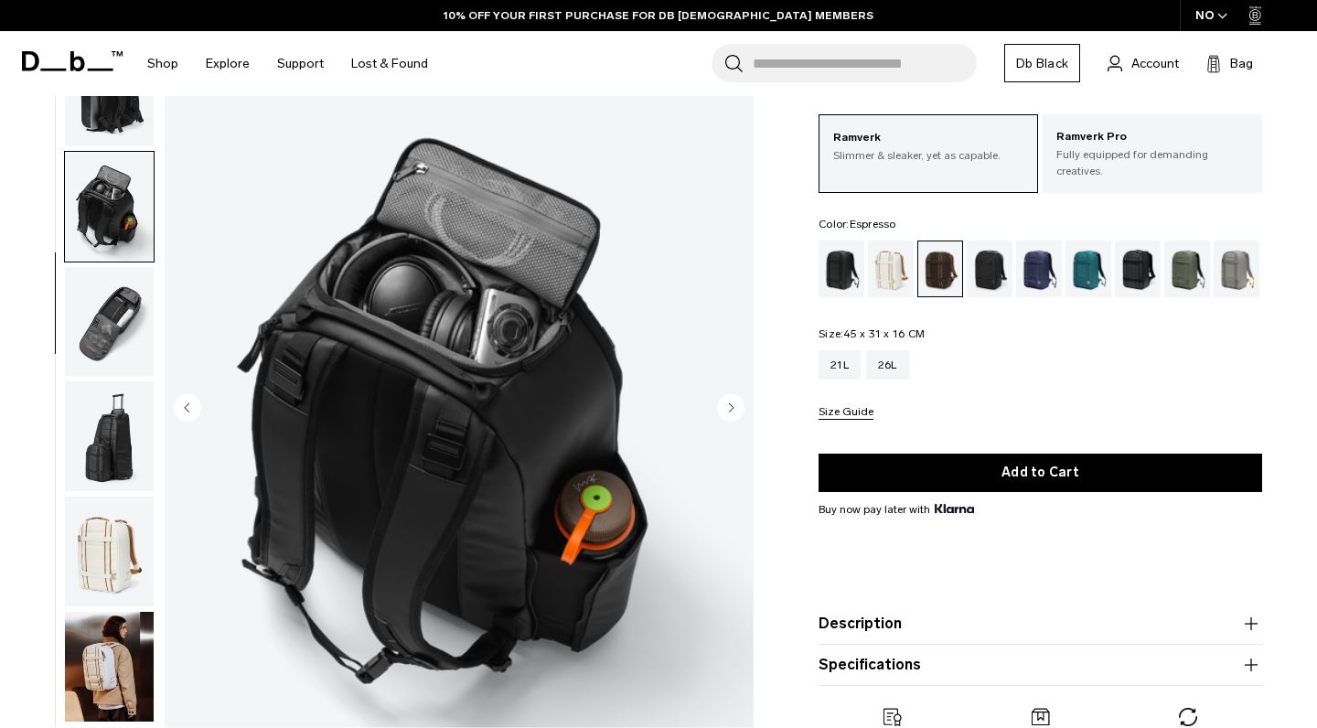
scroll to position [581, 0]
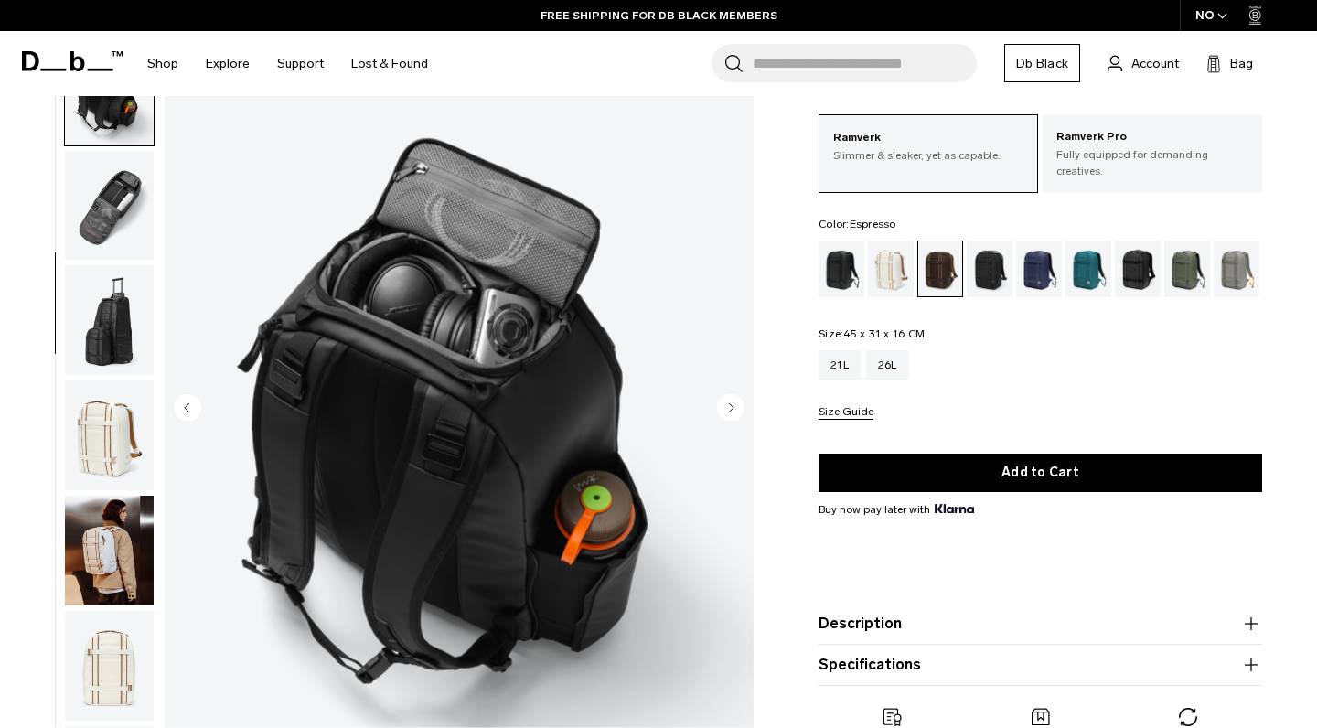
click at [729, 411] on circle "Next slide" at bounding box center [730, 406] width 27 height 27
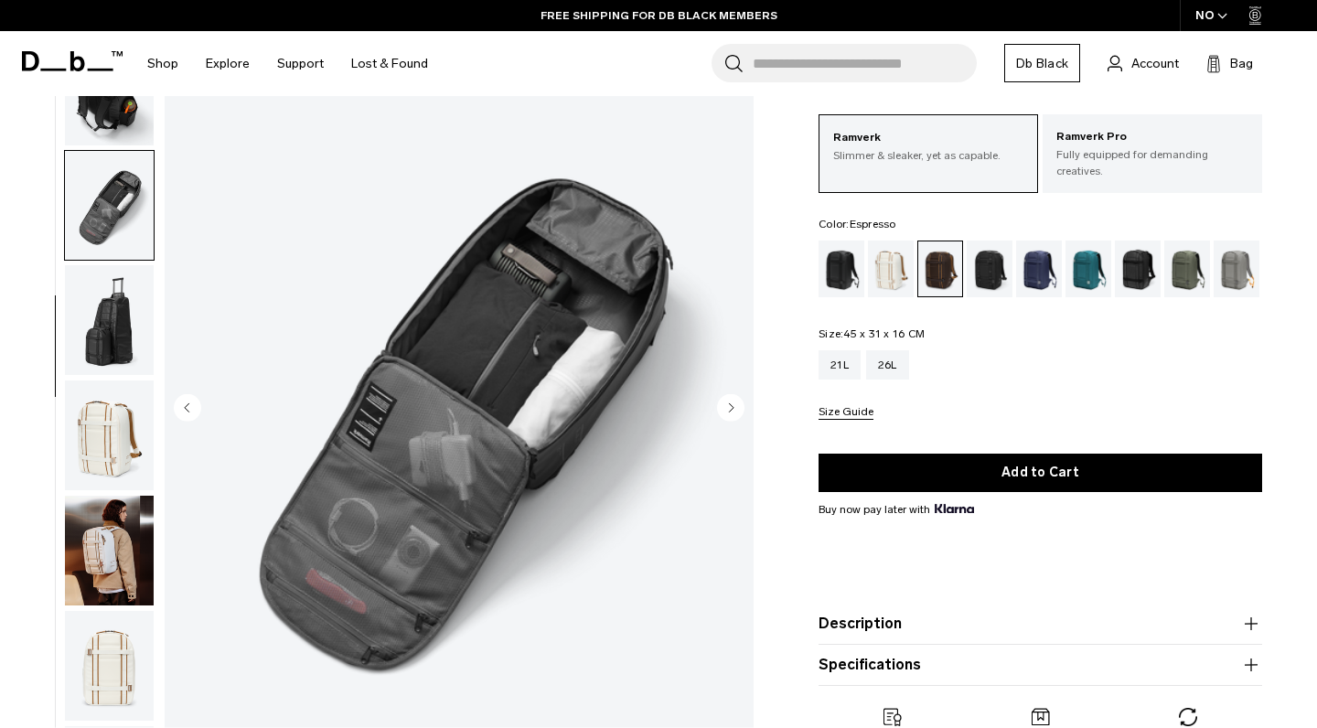
scroll to position [699, 0]
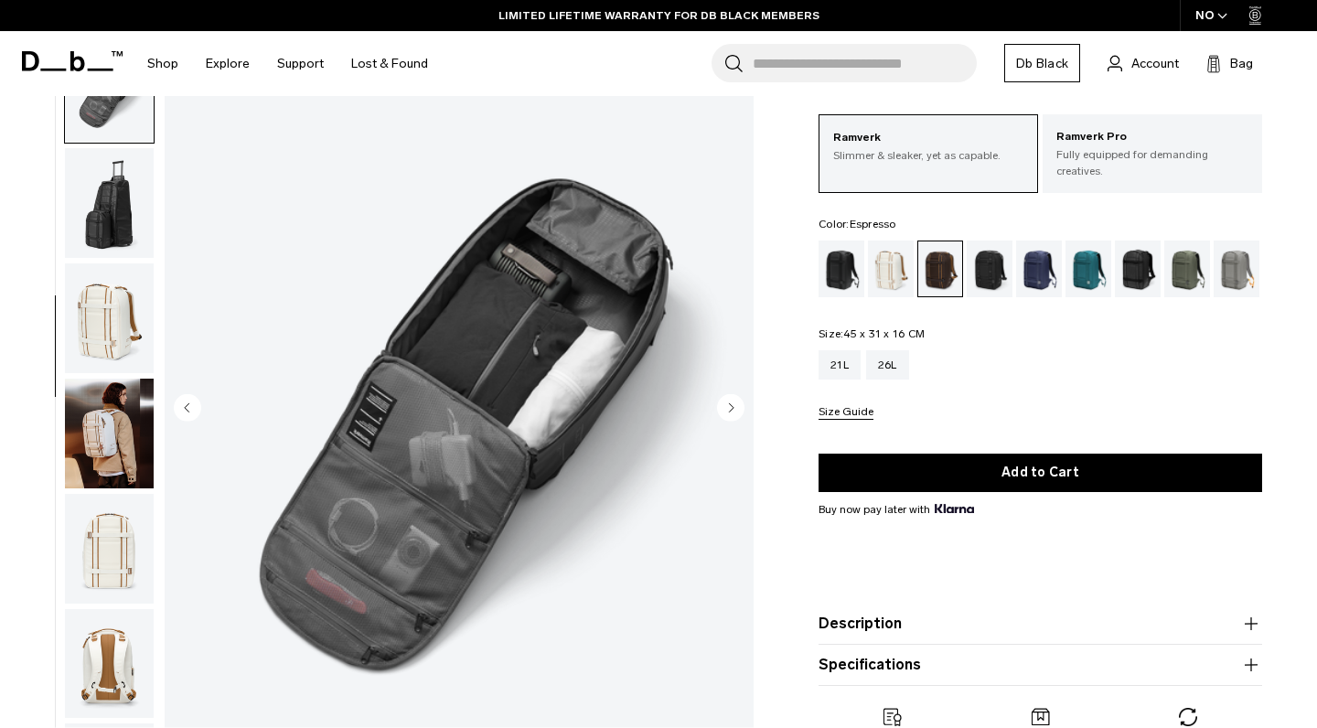
click at [729, 411] on circle "Next slide" at bounding box center [730, 406] width 27 height 27
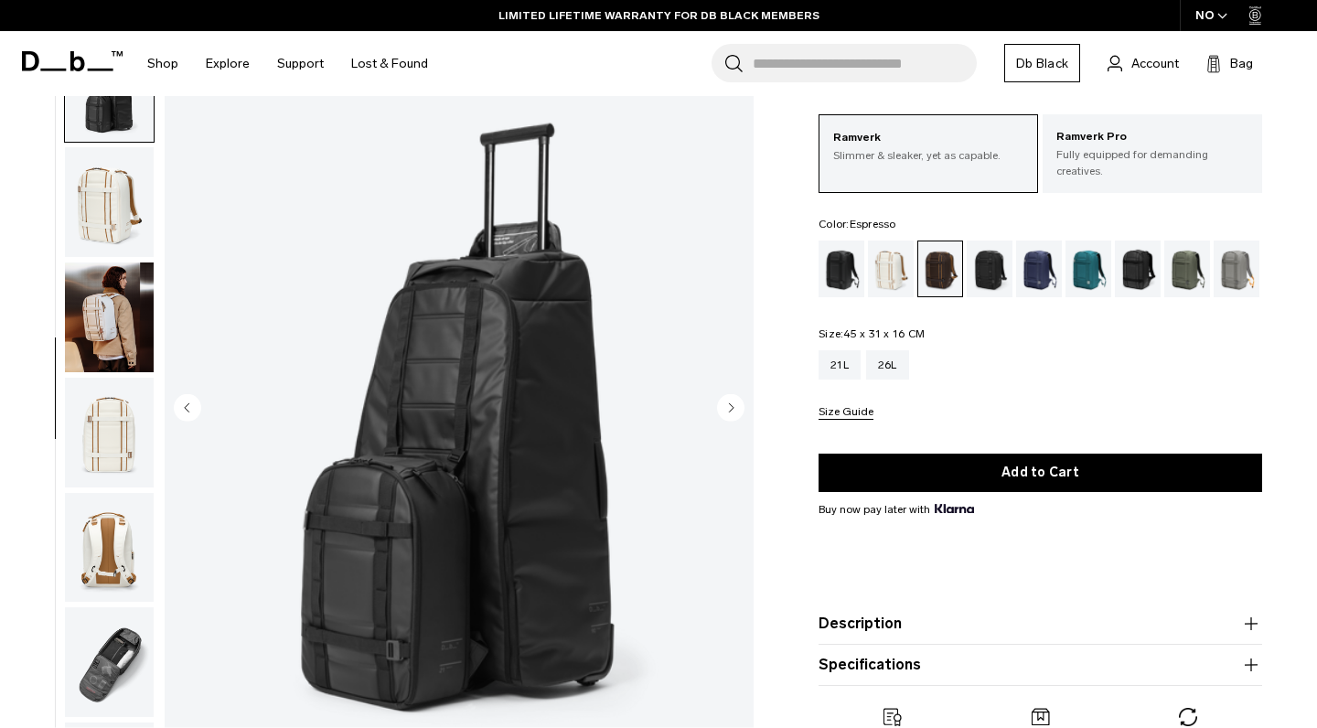
click at [729, 411] on circle "Next slide" at bounding box center [730, 406] width 27 height 27
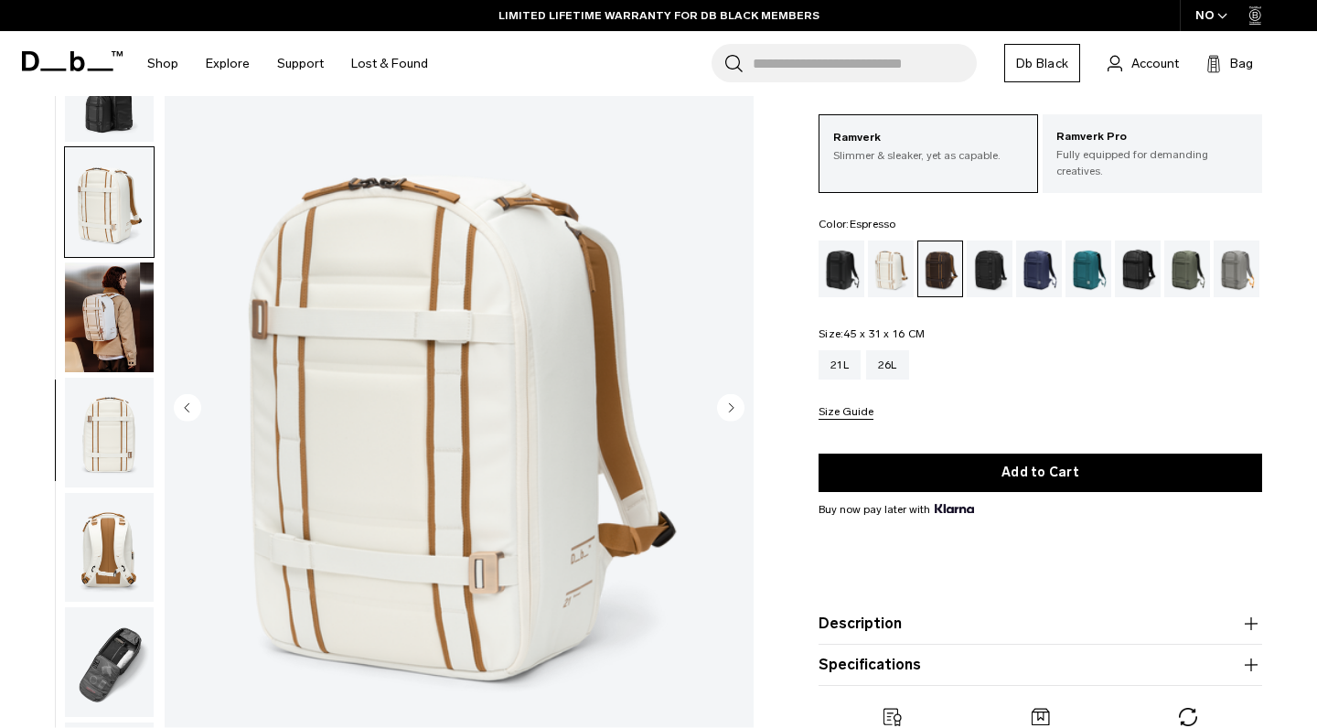
scroll to position [931, 0]
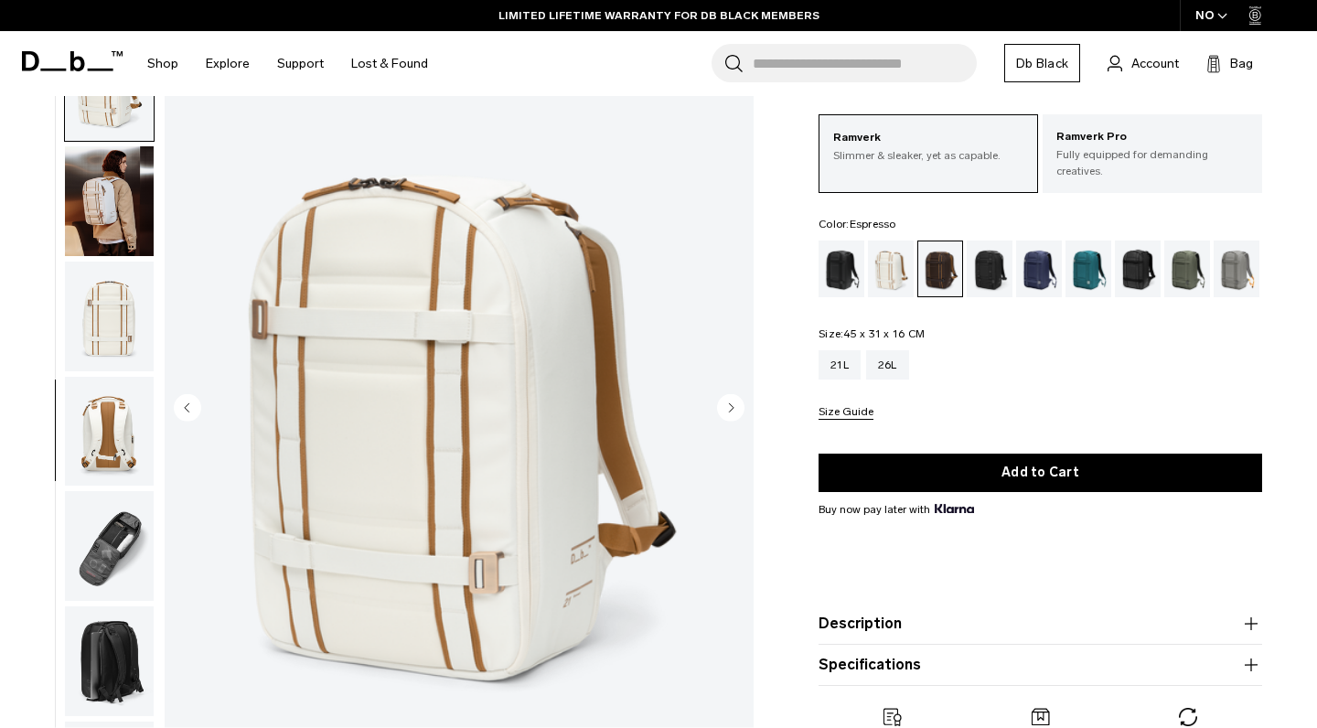
click at [729, 411] on circle "Next slide" at bounding box center [730, 406] width 27 height 27
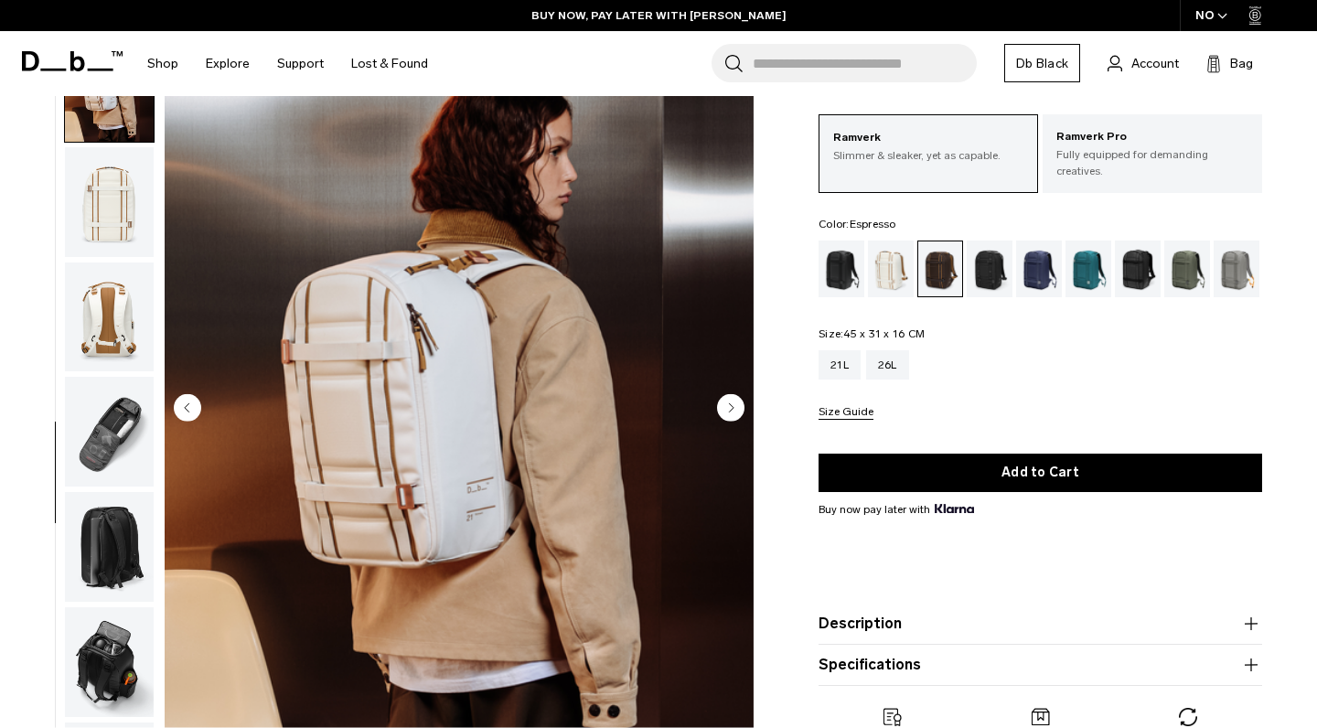
scroll to position [1047, 0]
click at [944, 267] on div "Espresso" at bounding box center [940, 268] width 45 height 55
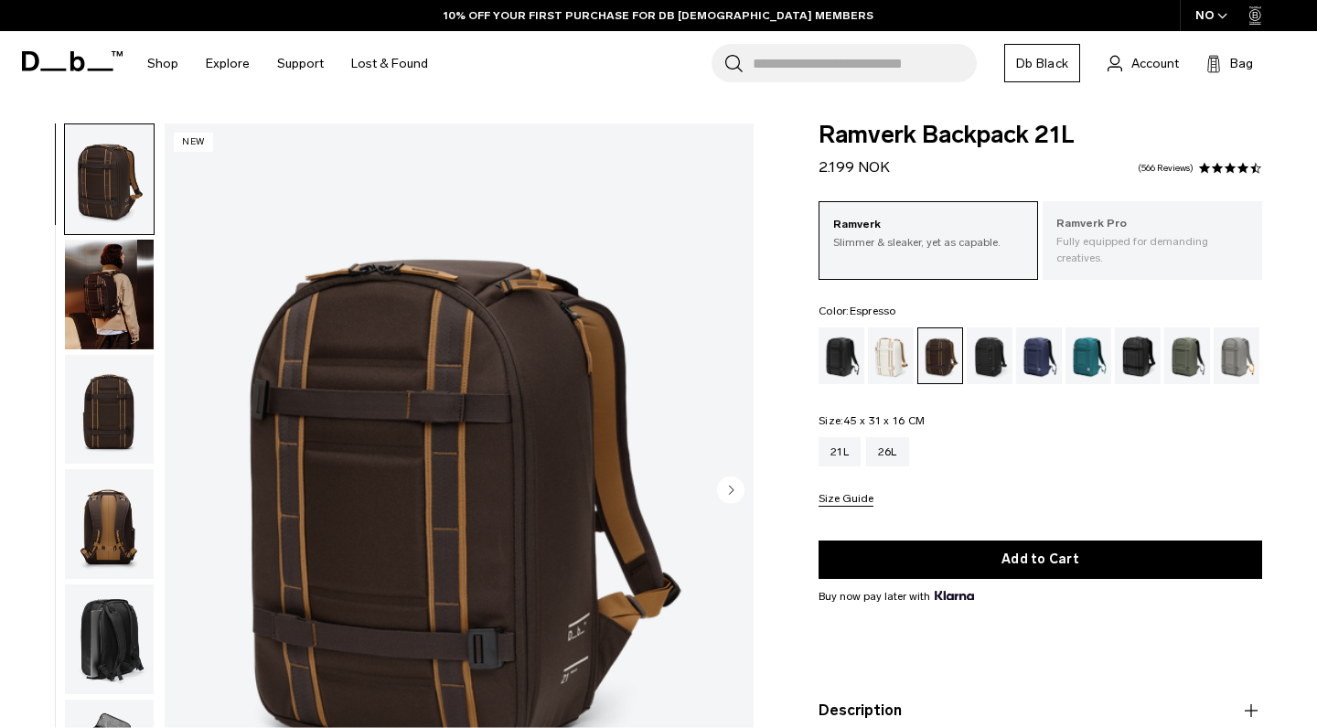
click at [1150, 240] on p "Fully equipped for demanding creatives." at bounding box center [1152, 249] width 192 height 33
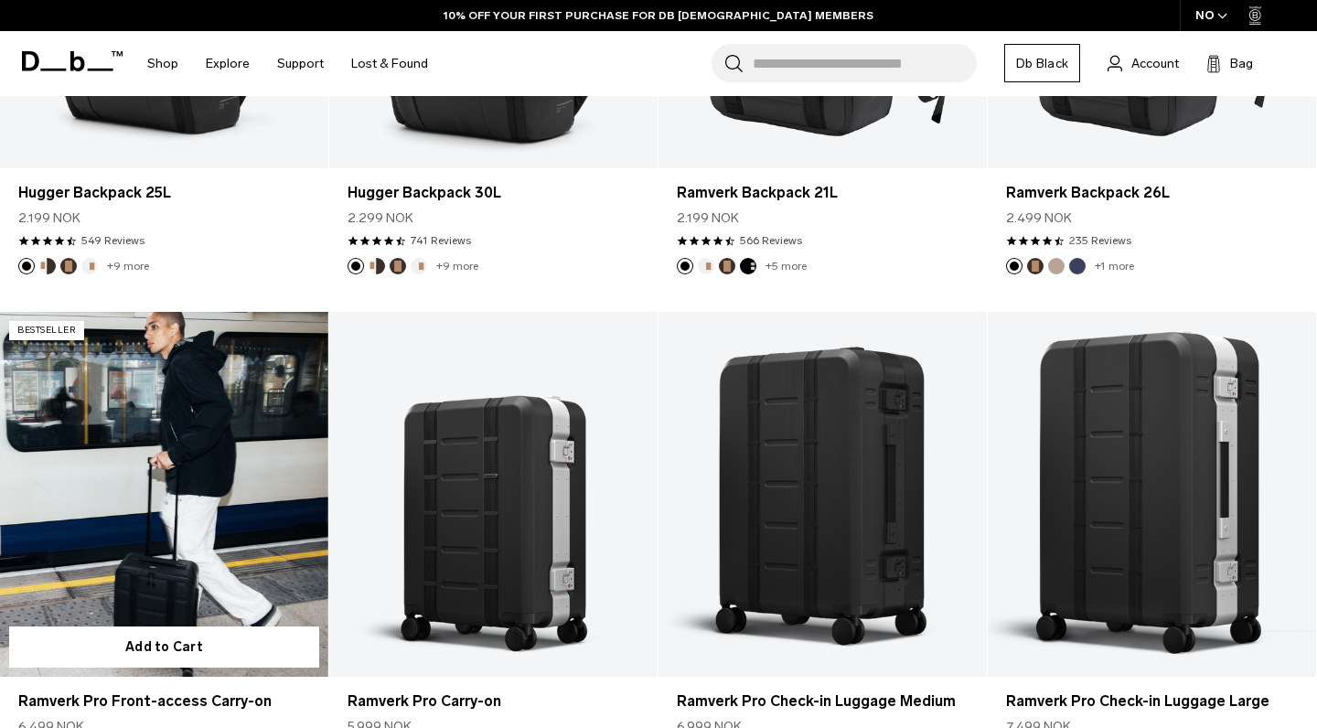
scroll to position [536, 0]
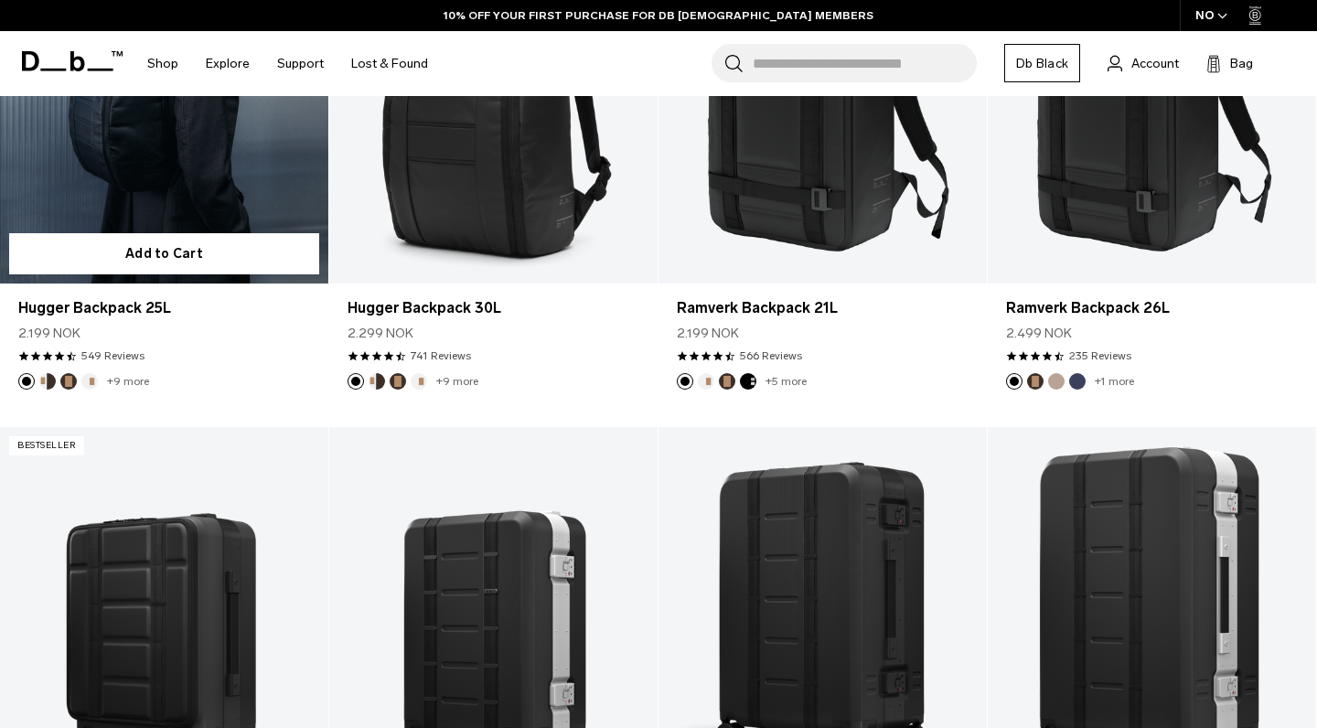
click at [235, 201] on link "Hugger Backpack 25L" at bounding box center [164, 101] width 328 height 365
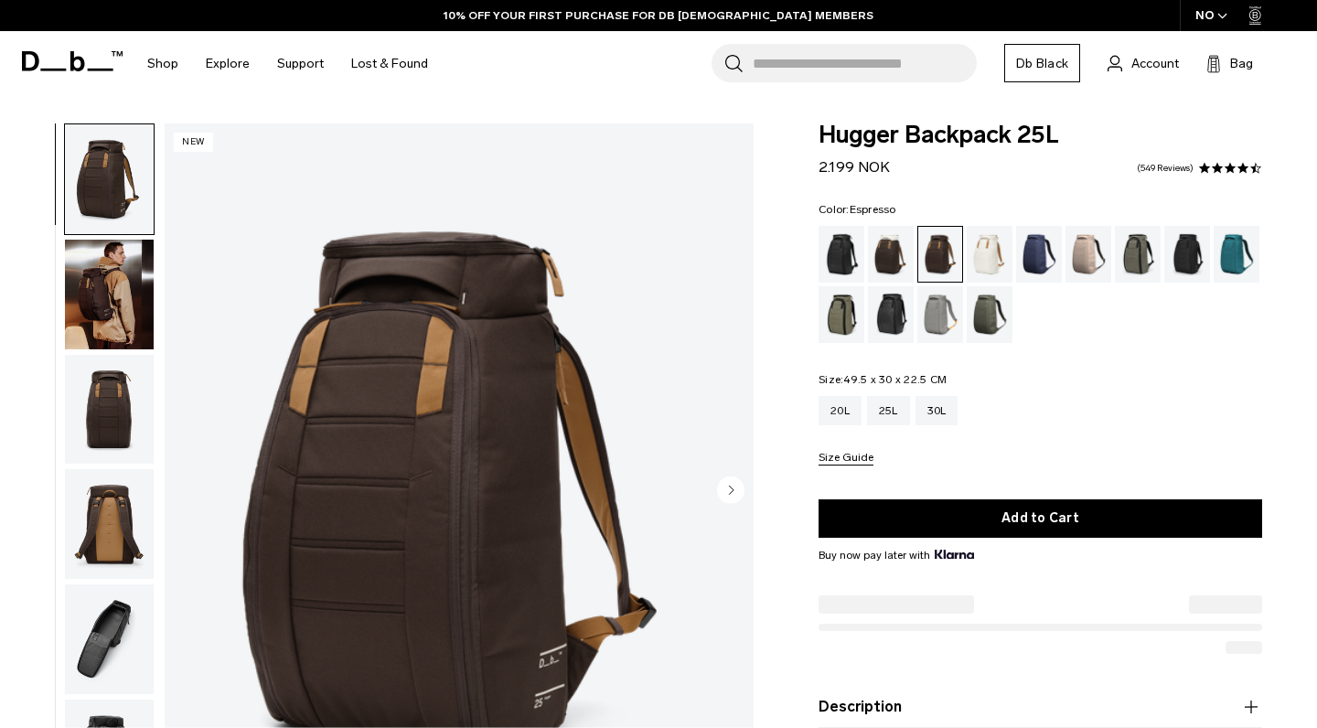
click at [731, 475] on circle "Next slide" at bounding box center [730, 488] width 27 height 27
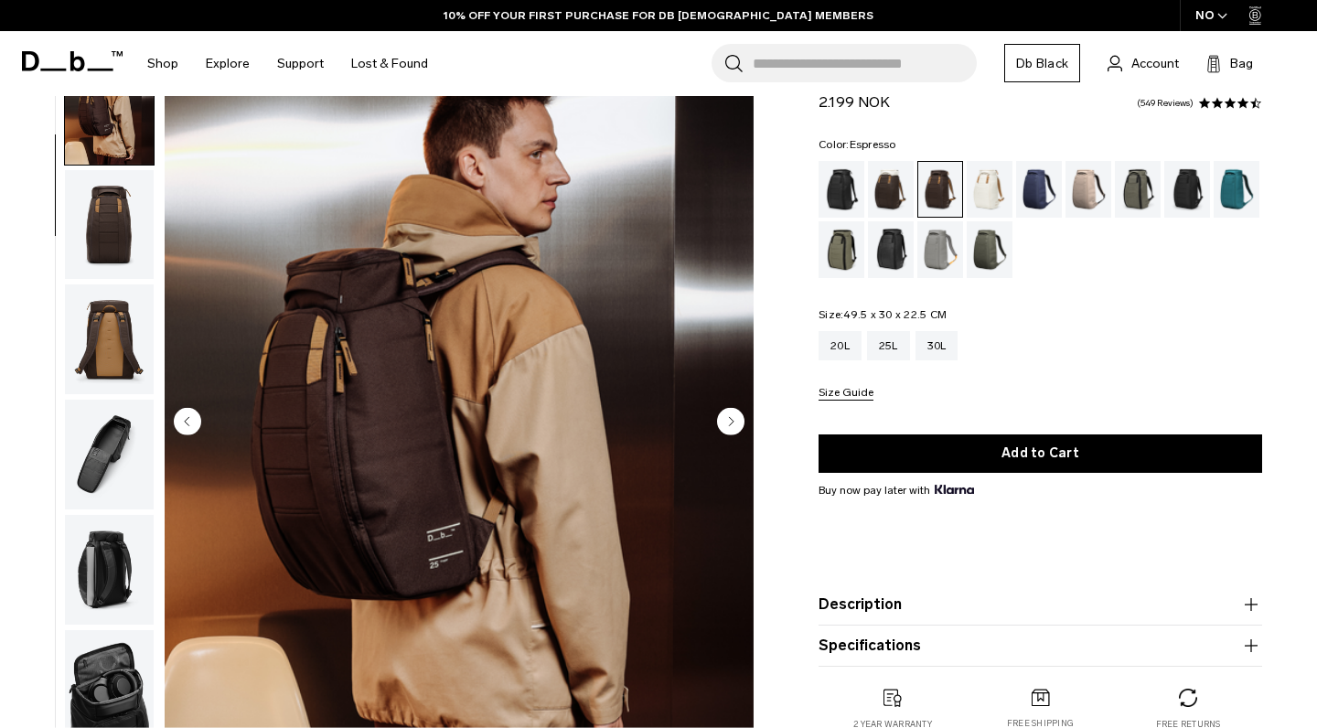
click at [731, 426] on circle "Next slide" at bounding box center [730, 420] width 27 height 27
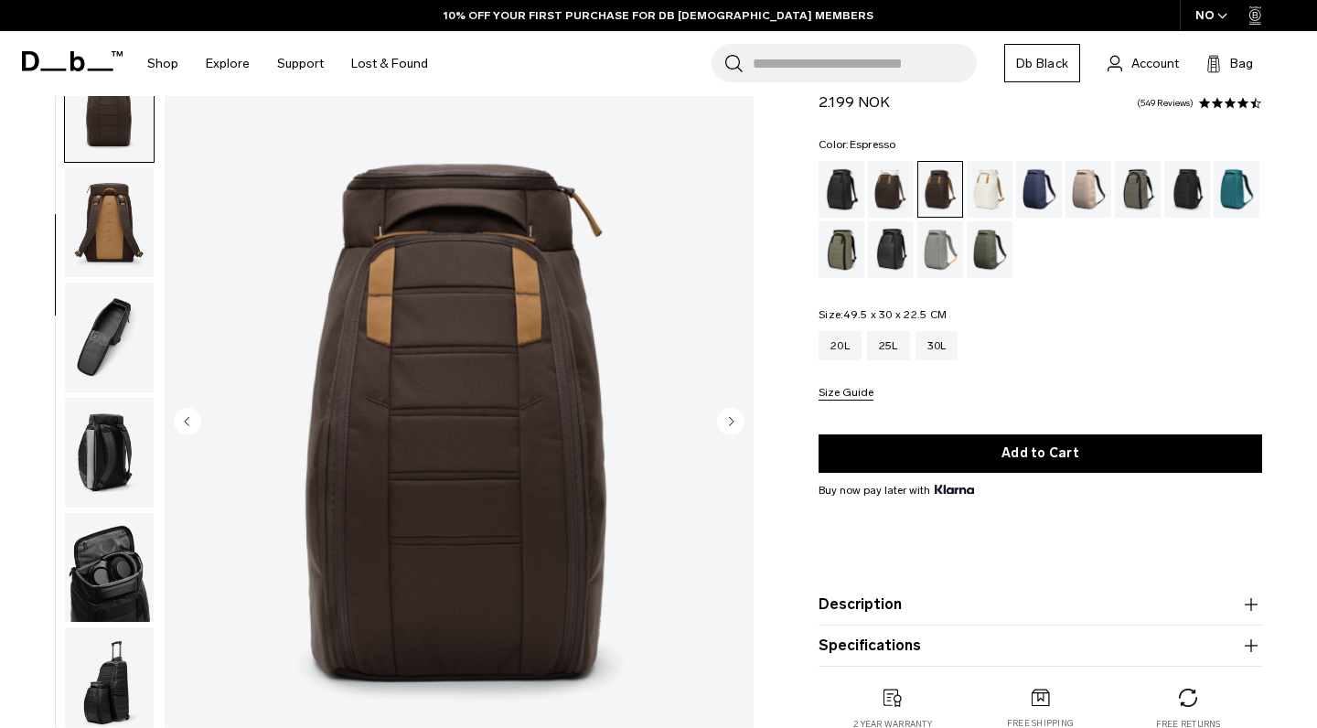
click at [731, 426] on circle "Next slide" at bounding box center [730, 420] width 27 height 27
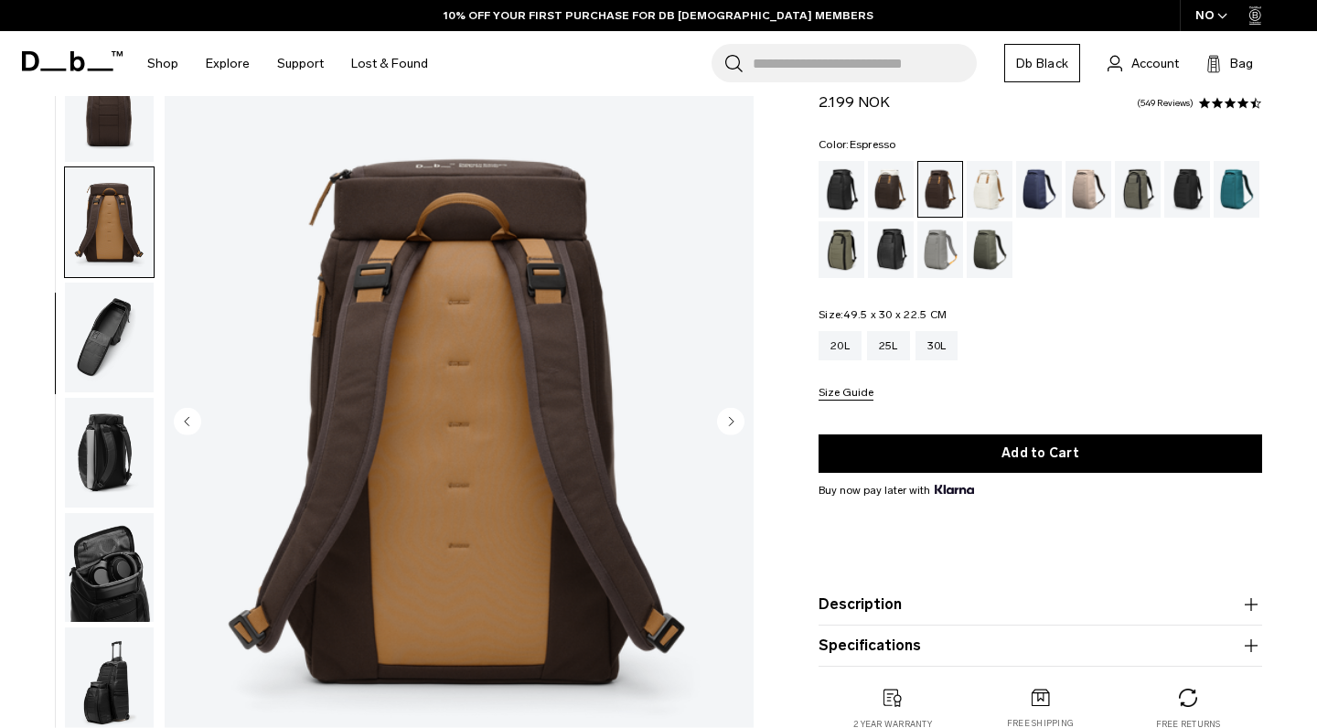
scroll to position [307, 0]
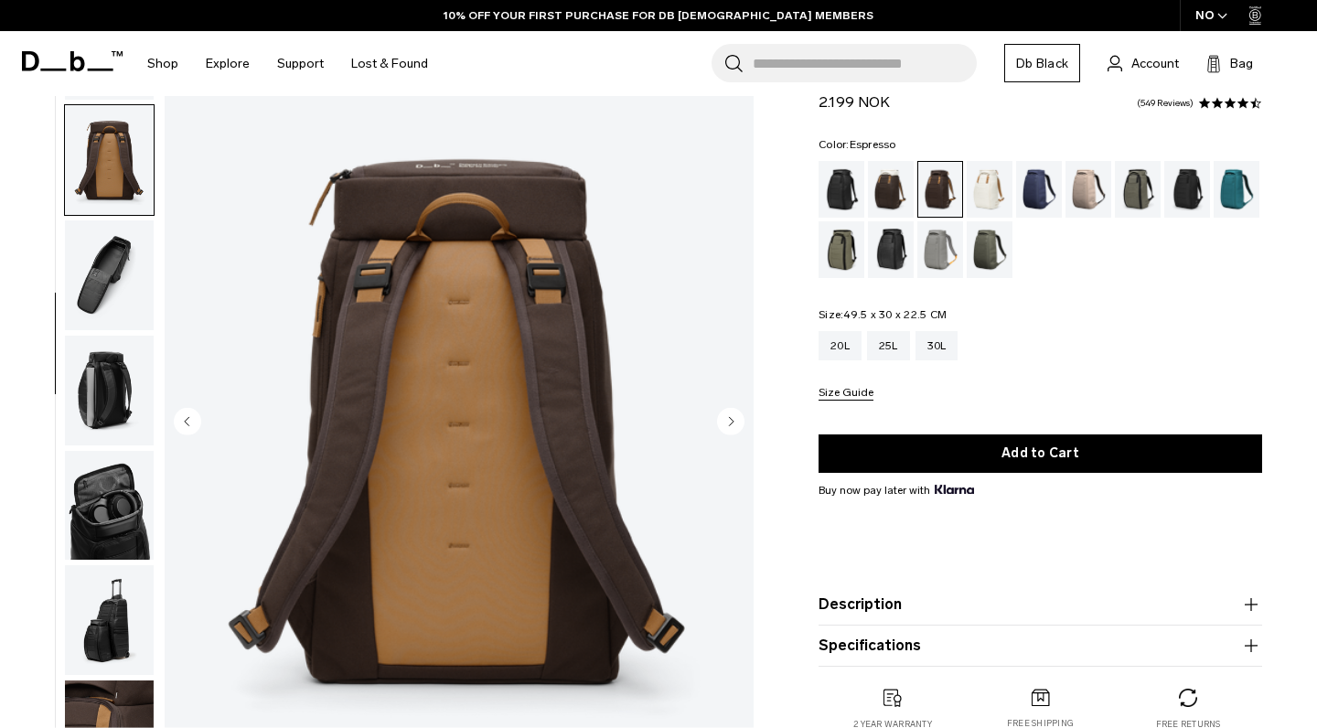
click at [731, 426] on circle "Next slide" at bounding box center [730, 420] width 27 height 27
